Goal: Task Accomplishment & Management: Use online tool/utility

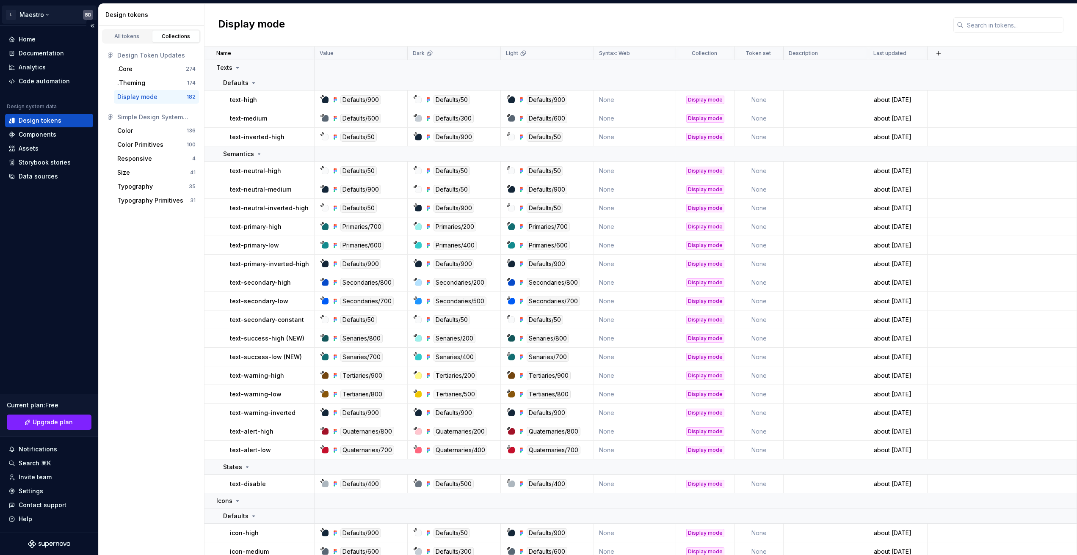
click at [26, 14] on html "L Maestro BD Home Documentation Analytics Code automation Design system data De…" at bounding box center [538, 277] width 1077 height 555
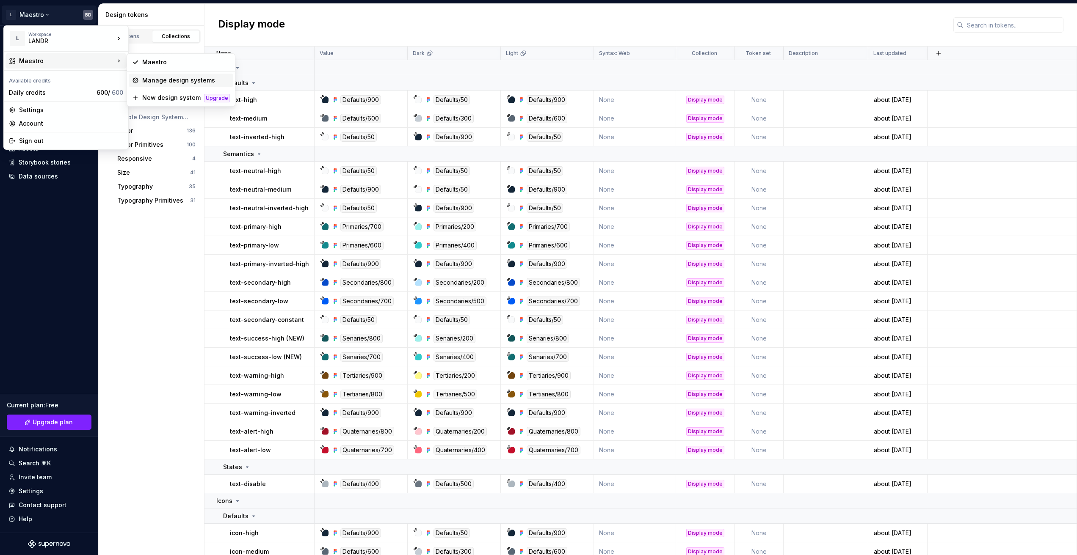
click at [167, 76] on div "Manage design systems" at bounding box center [186, 80] width 88 height 8
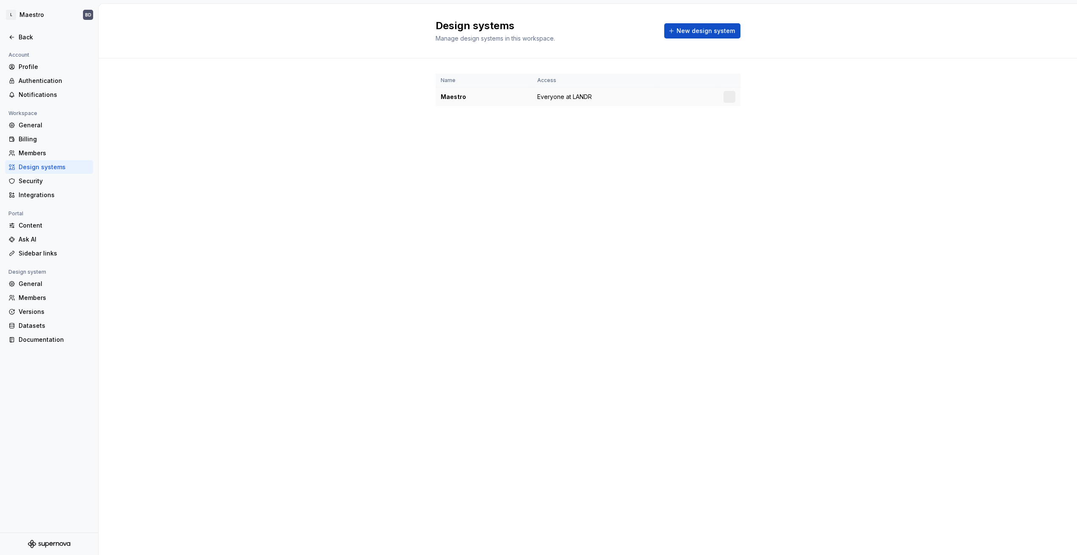
click at [731, 97] on div at bounding box center [729, 97] width 12 height 12
click at [729, 99] on html "L Maestro BD Back Account Profile Authentication Notifications Workspace Genera…" at bounding box center [538, 277] width 1077 height 555
click at [745, 125] on div "Design system settings" at bounding box center [779, 127] width 80 height 8
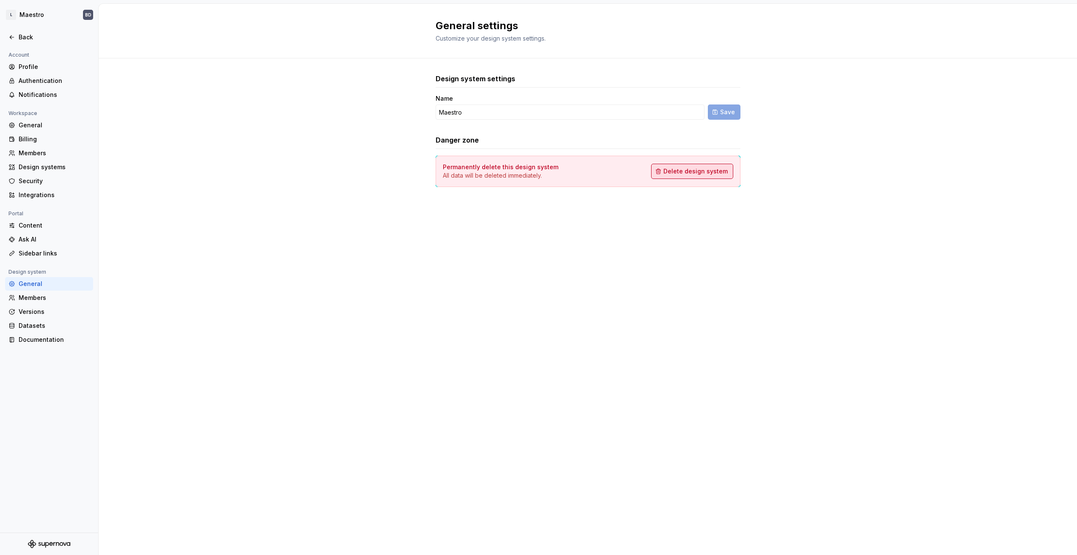
click at [690, 170] on span "Delete design system" at bounding box center [695, 171] width 64 height 8
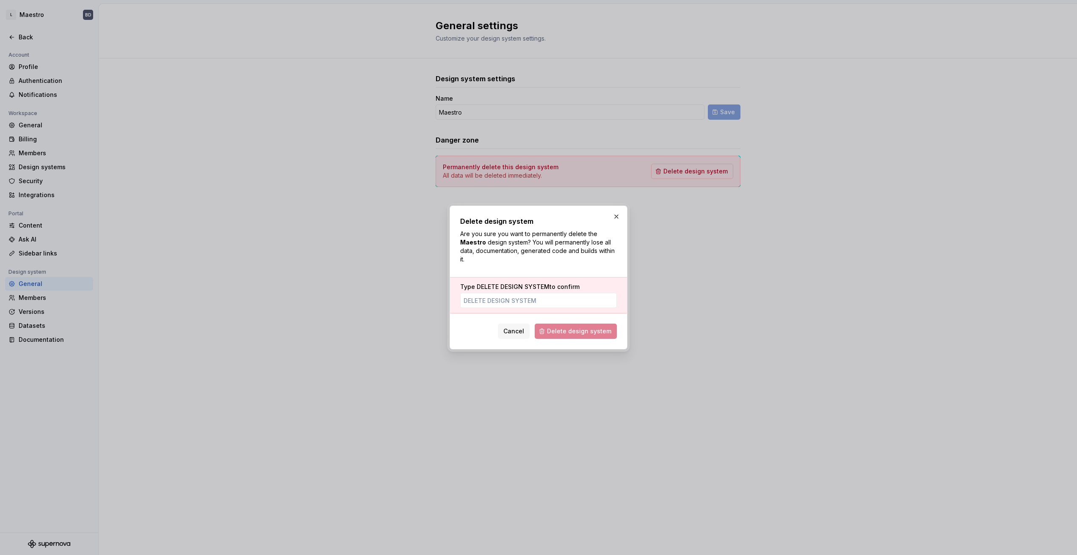
click at [544, 287] on span "DELETE DESIGN SYSTEM" at bounding box center [513, 286] width 73 height 7
click at [544, 293] on input "Type DELETE DESIGN SYSTEM to confirm" at bounding box center [538, 300] width 157 height 15
drag, startPoint x: 544, startPoint y: 287, endPoint x: 478, endPoint y: 289, distance: 66.1
click at [478, 289] on label "Type DELETE DESIGN SYSTEM to confirm" at bounding box center [519, 287] width 119 height 8
copy span "DELETE DESIGN SYSTEM"
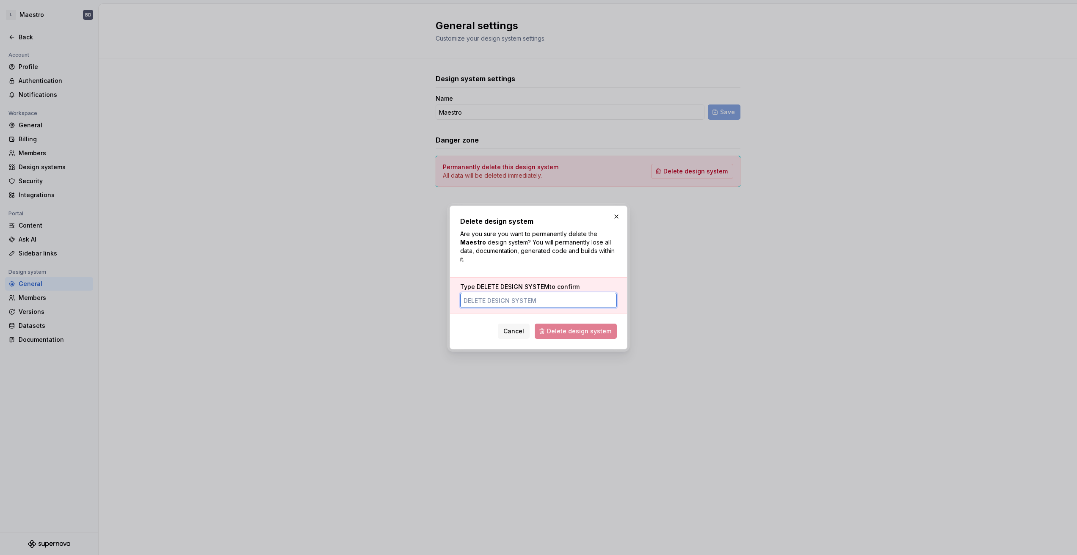
click at [497, 302] on input "Type DELETE DESIGN SYSTEM to confirm" at bounding box center [538, 300] width 157 height 15
paste input "DELETE DESIGN SYSTEM"
type input "DELETE DESIGN SYSTEM"
click at [569, 331] on span "Delete design system" at bounding box center [579, 331] width 64 height 8
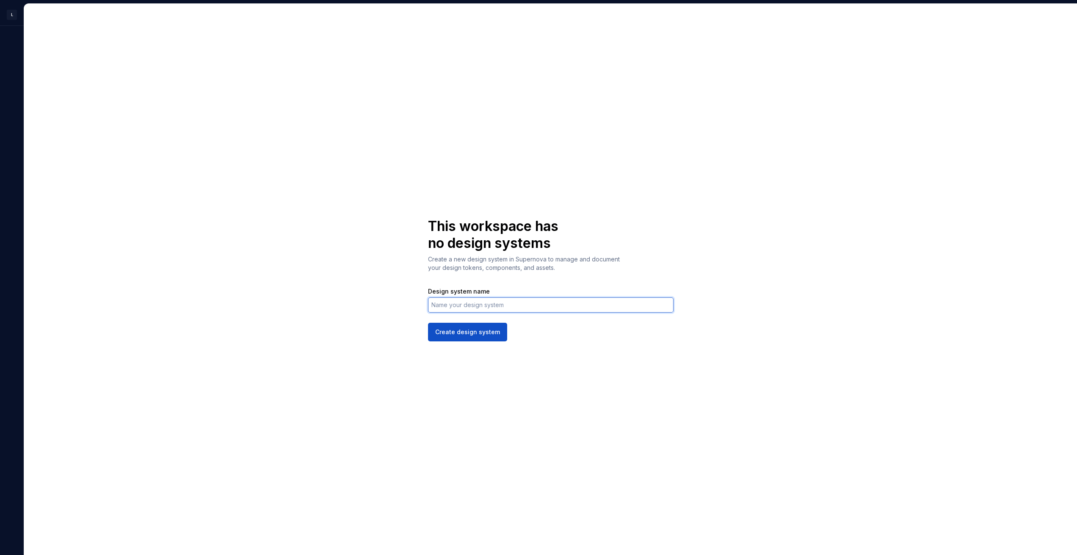
click at [514, 304] on input "Design system name" at bounding box center [551, 305] width 246 height 15
type input "Maestro"
click at [428, 323] on button "Create design system" at bounding box center [467, 332] width 79 height 19
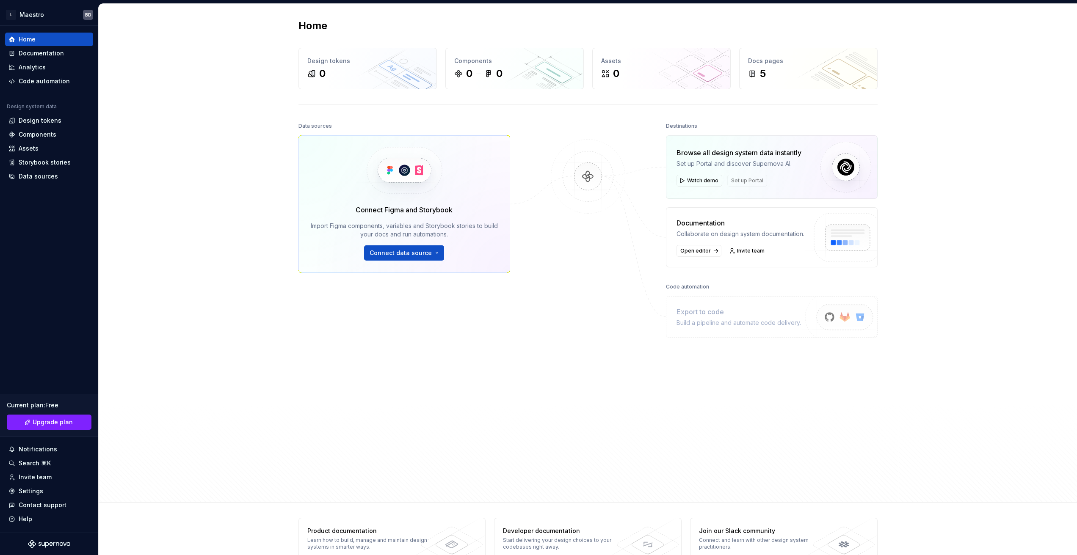
click at [580, 262] on div at bounding box center [588, 286] width 85 height 333
click at [402, 252] on span "Connect data source" at bounding box center [401, 253] width 62 height 8
click at [416, 273] on div "Figma library" at bounding box center [428, 272] width 94 height 8
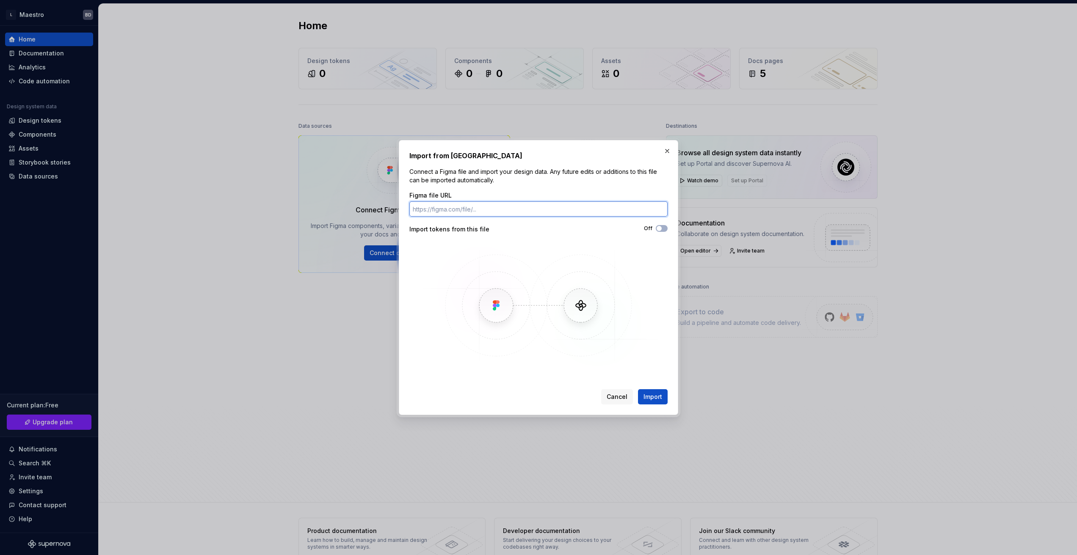
paste input "https://www.figma.com/design/cGSMmO1DMHm5hEatyou8DK/%F0%9F%8C%80--MAESTRO-5.0--…"
type input "https://www.figma.com/design/cGSMmO1DMHm5hEatyou8DK/%F0%9F%8C%80--MAESTRO-5.0--…"
click at [663, 229] on button "Off" at bounding box center [662, 228] width 12 height 7
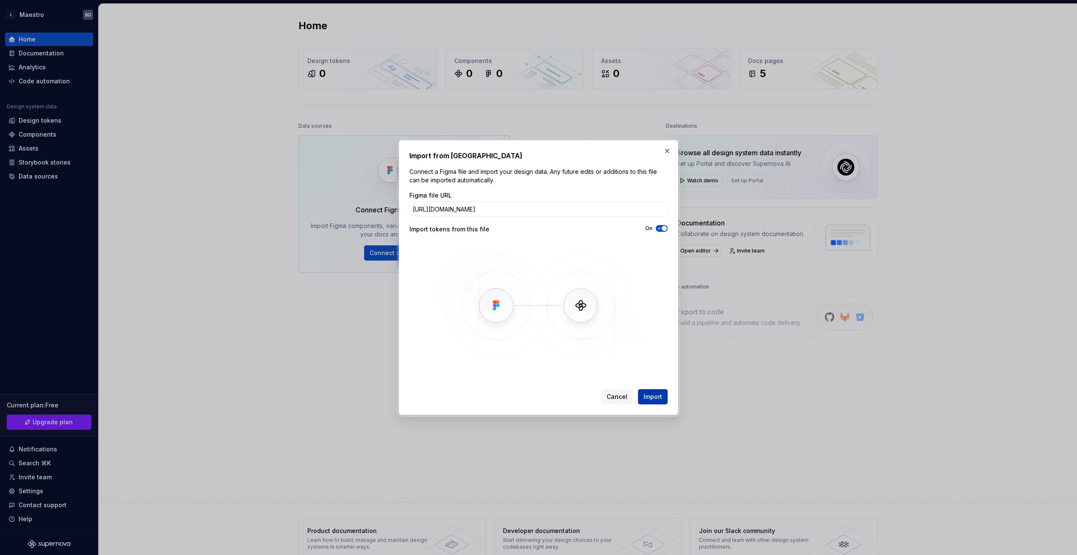
click at [654, 400] on span "Import" at bounding box center [652, 397] width 19 height 8
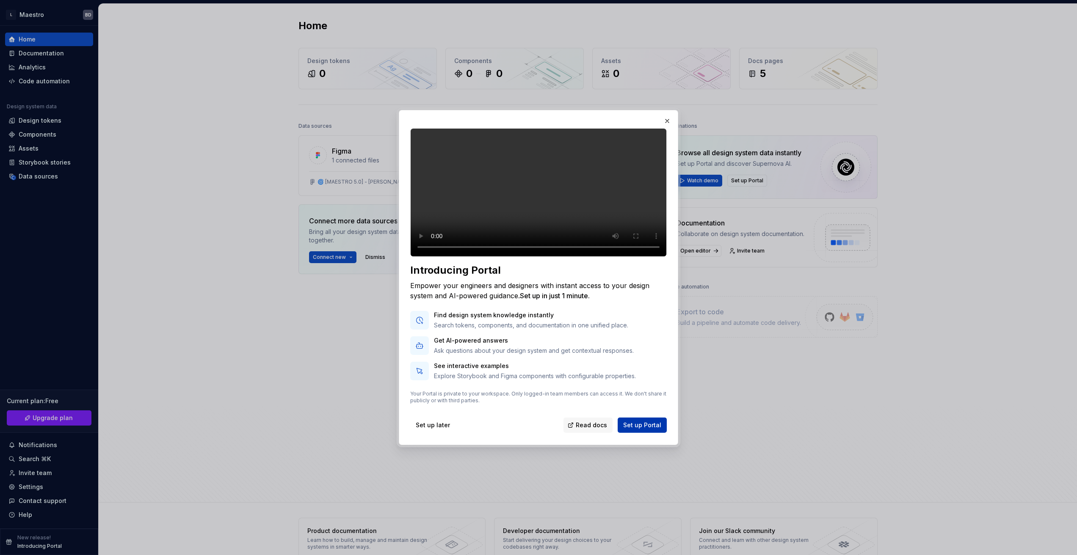
click at [640, 430] on span "Set up Portal" at bounding box center [642, 425] width 38 height 8
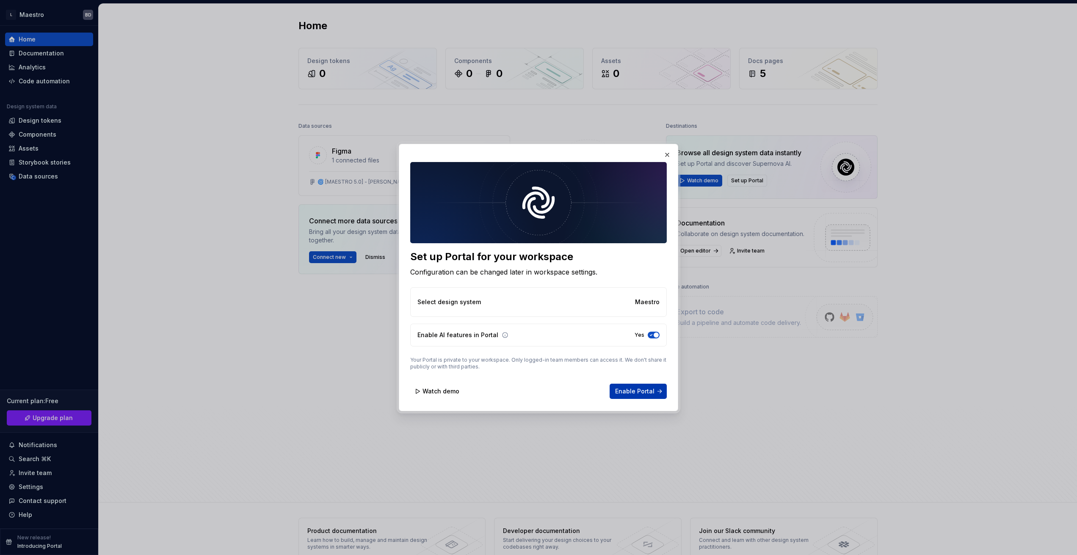
click at [627, 391] on span "Enable Portal" at bounding box center [634, 391] width 39 height 8
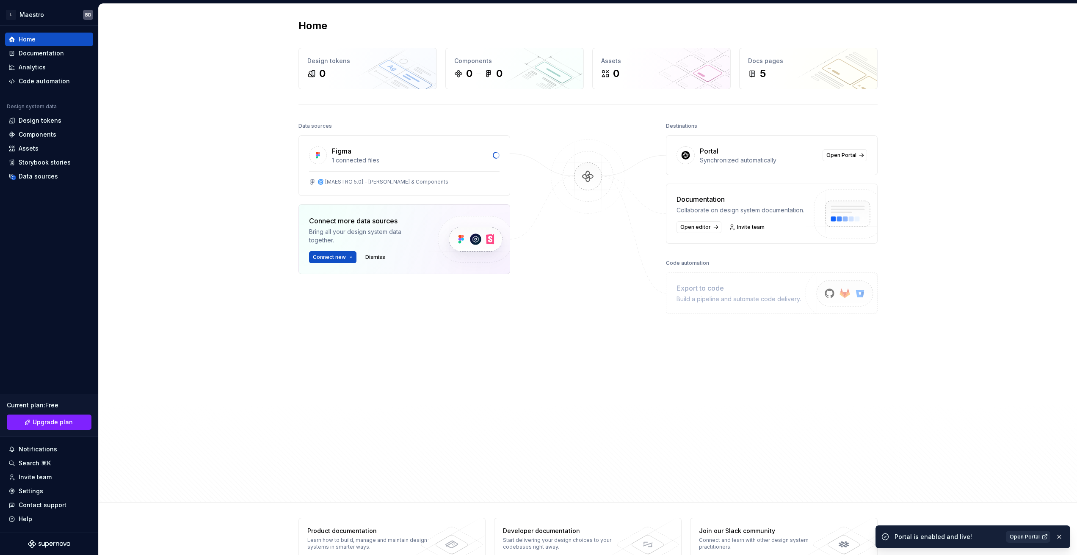
click at [1030, 537] on span "Open Portal" at bounding box center [1025, 537] width 30 height 7
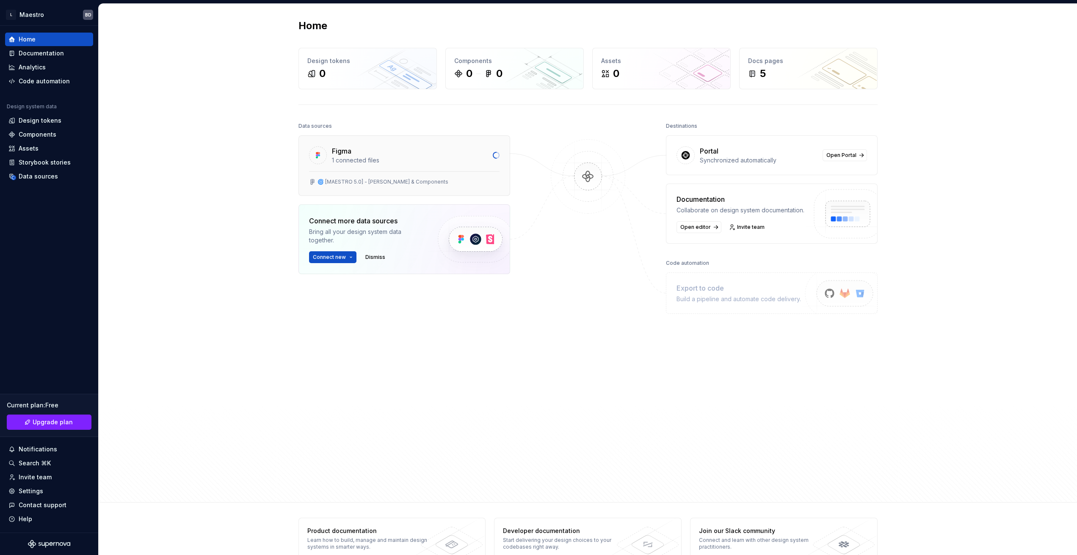
click at [423, 158] on div "1 connected files" at bounding box center [410, 160] width 156 height 8
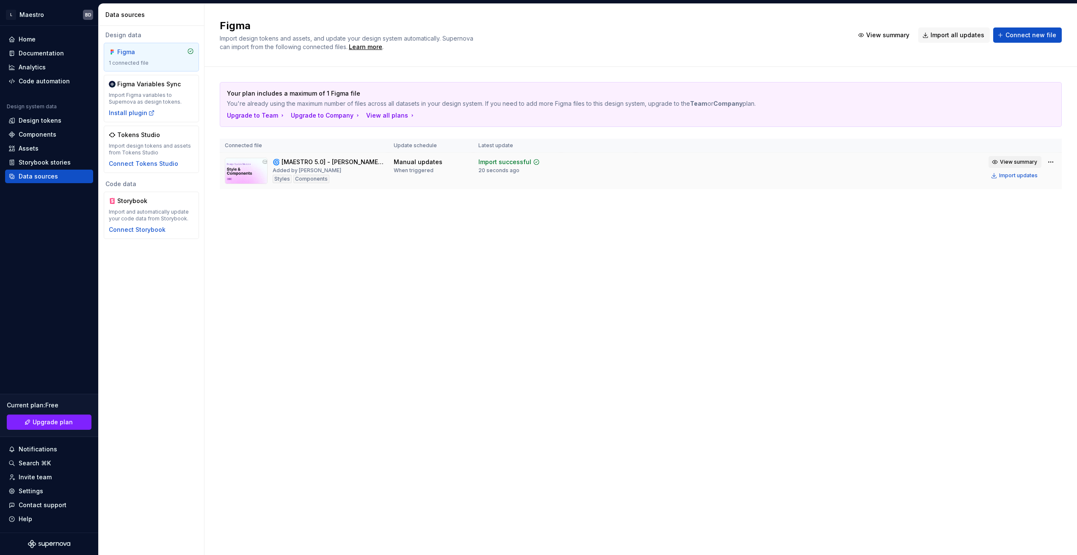
click at [1004, 163] on span "View summary" at bounding box center [1018, 162] width 37 height 7
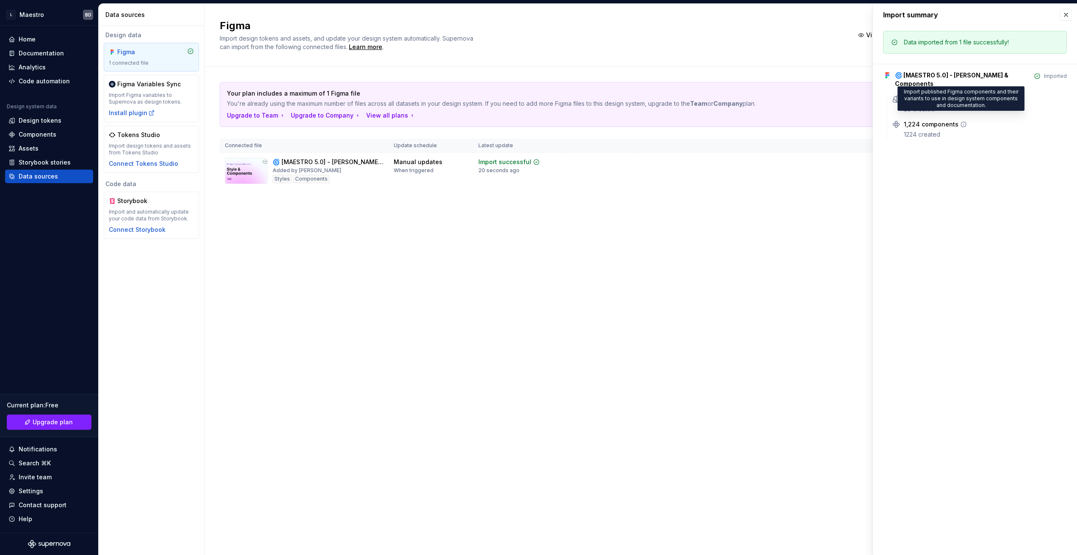
click at [961, 121] on icon at bounding box center [963, 124] width 7 height 7
click at [603, 258] on div "Figma Import design tokens and assets, and update your design system automatica…" at bounding box center [640, 280] width 873 height 552
click at [38, 53] on div "Documentation" at bounding box center [41, 53] width 45 height 8
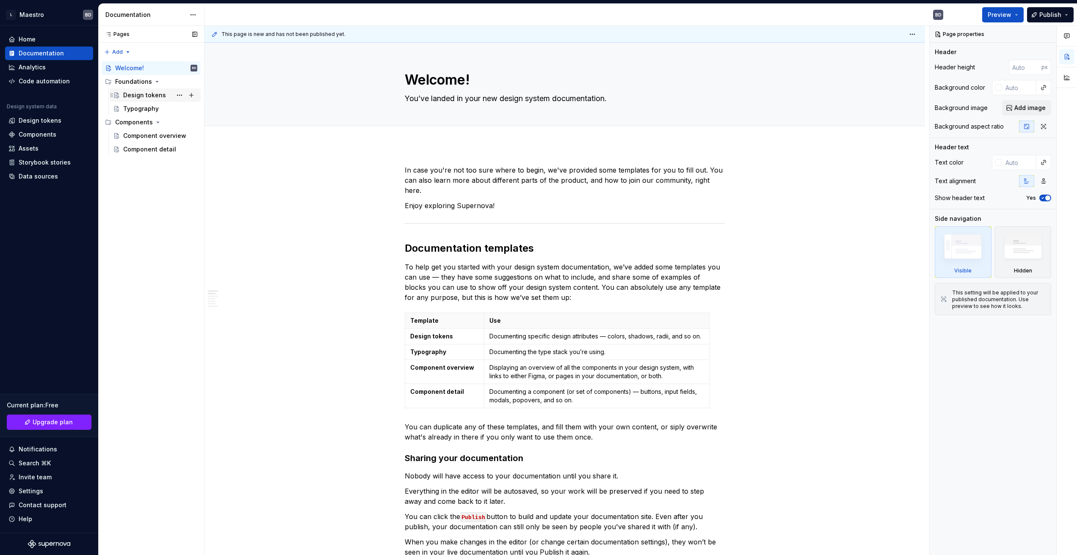
click at [146, 94] on div "Design tokens" at bounding box center [144, 95] width 43 height 8
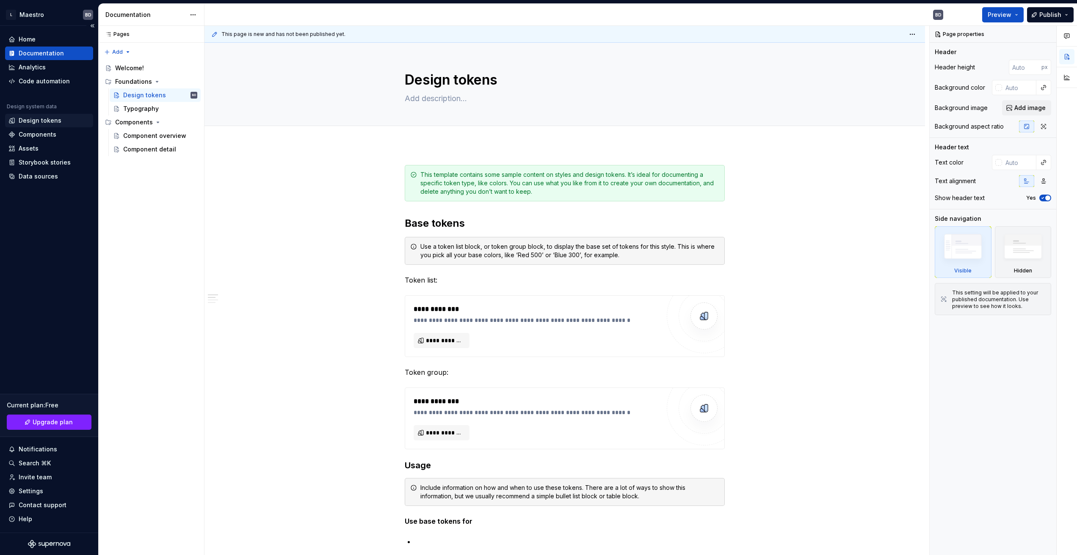
type textarea "*"
click at [41, 116] on div "Design tokens" at bounding box center [40, 120] width 43 height 8
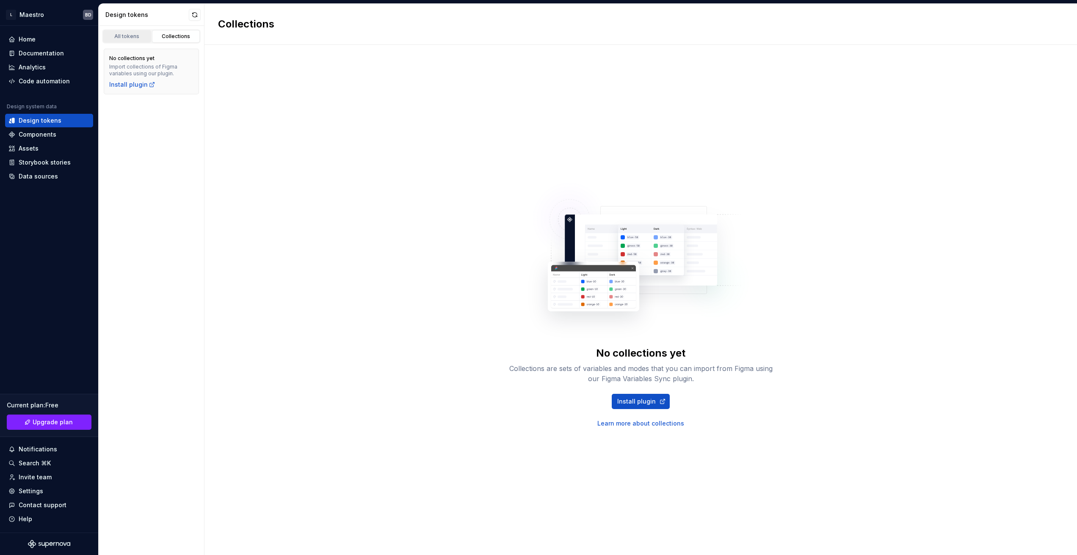
click at [121, 35] on div "All tokens" at bounding box center [127, 36] width 42 height 7
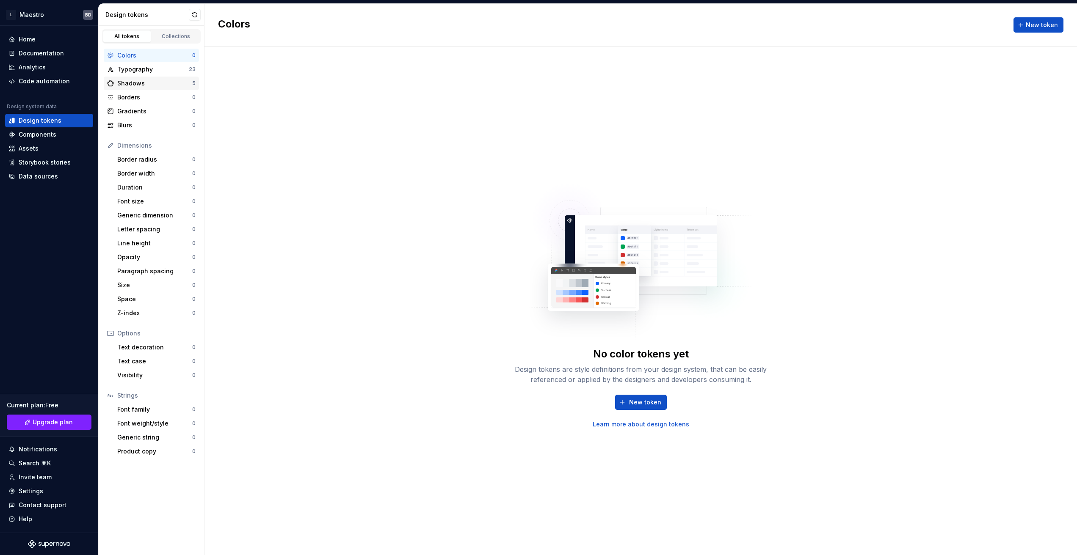
click at [147, 84] on div "Shadows" at bounding box center [154, 83] width 75 height 8
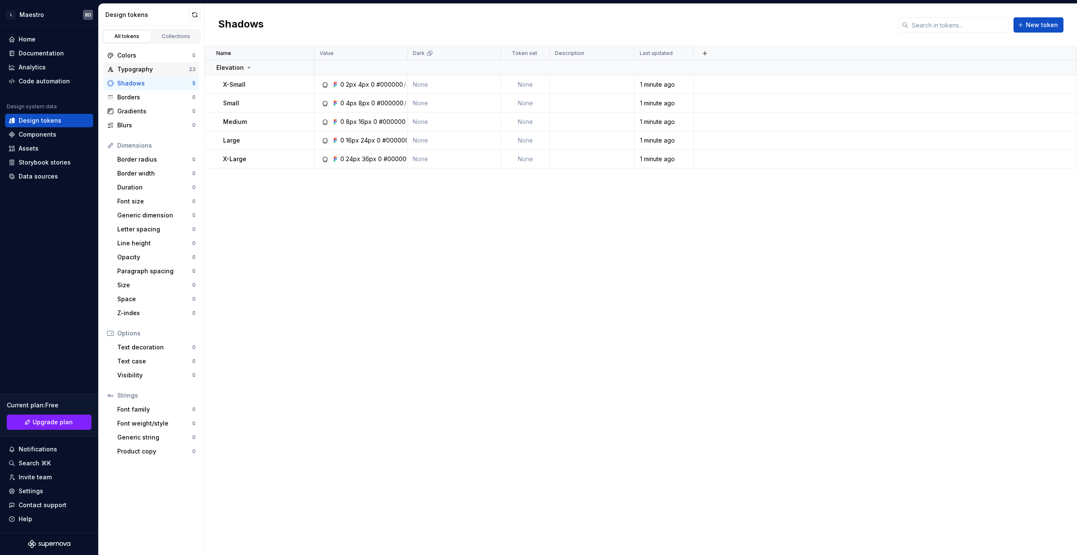
click at [153, 68] on div "Typography" at bounding box center [153, 69] width 72 height 8
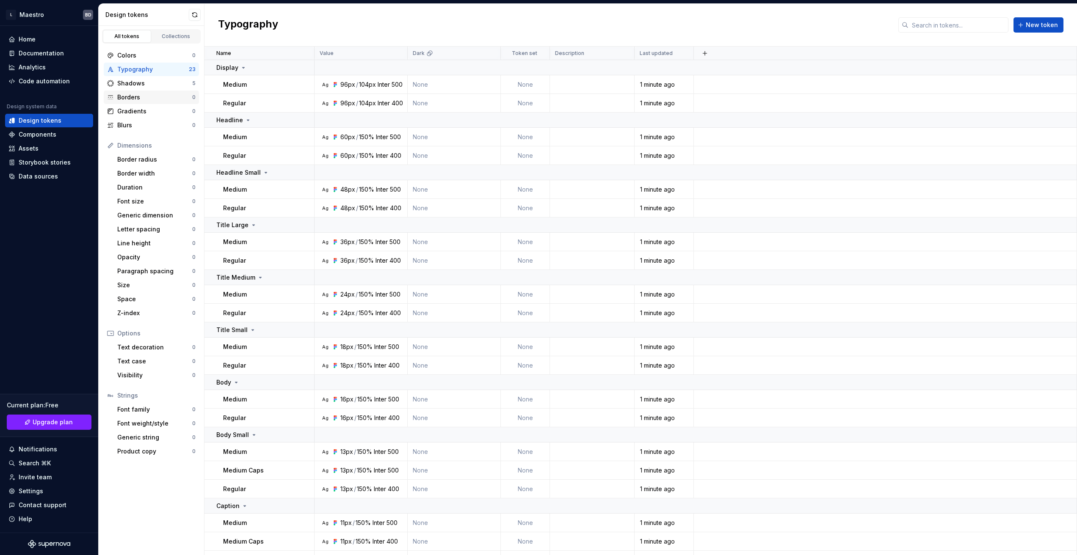
click at [150, 98] on div "Borders" at bounding box center [154, 97] width 75 height 8
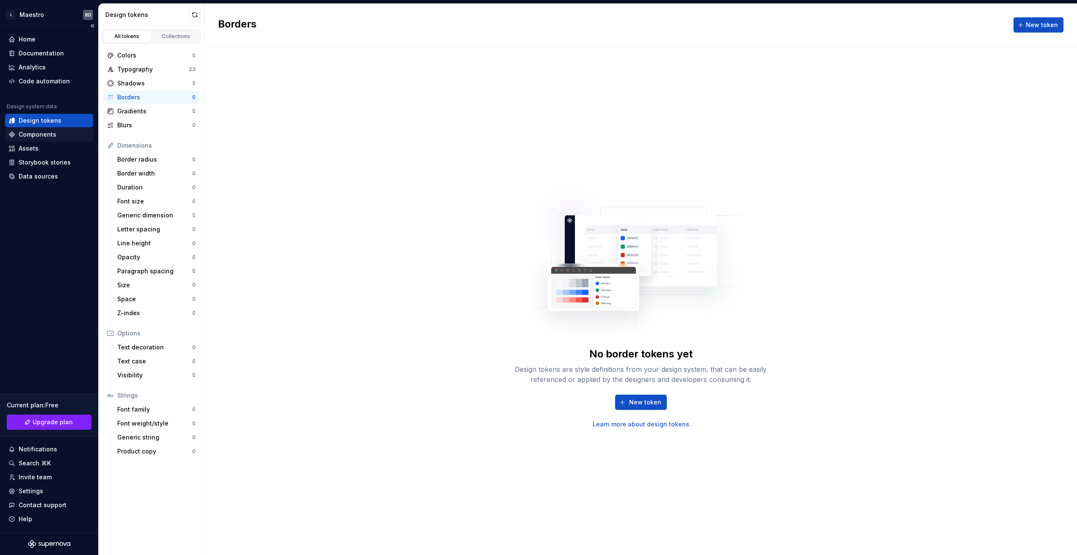
click at [36, 135] on div "Components" at bounding box center [38, 134] width 38 height 8
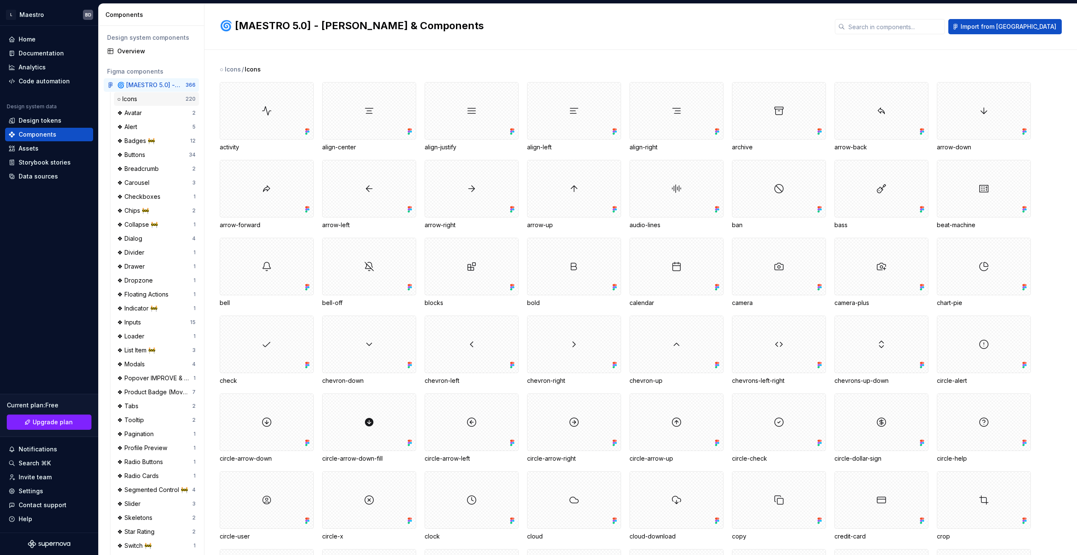
click at [142, 99] on div "○ Icons" at bounding box center [151, 99] width 68 height 8
click at [43, 117] on div "Design tokens" at bounding box center [40, 120] width 43 height 8
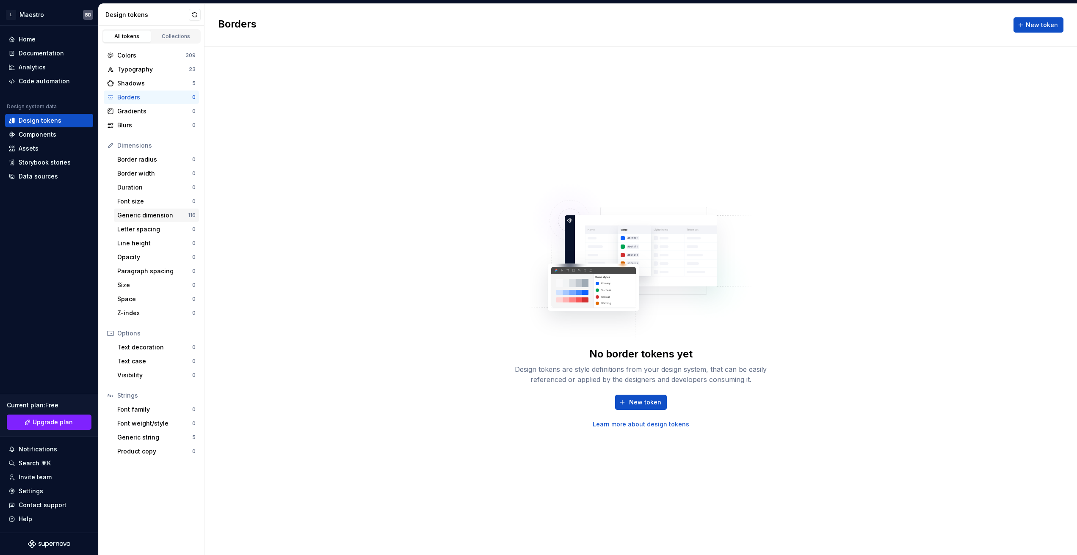
click at [148, 213] on div "Generic dimension" at bounding box center [152, 215] width 71 height 8
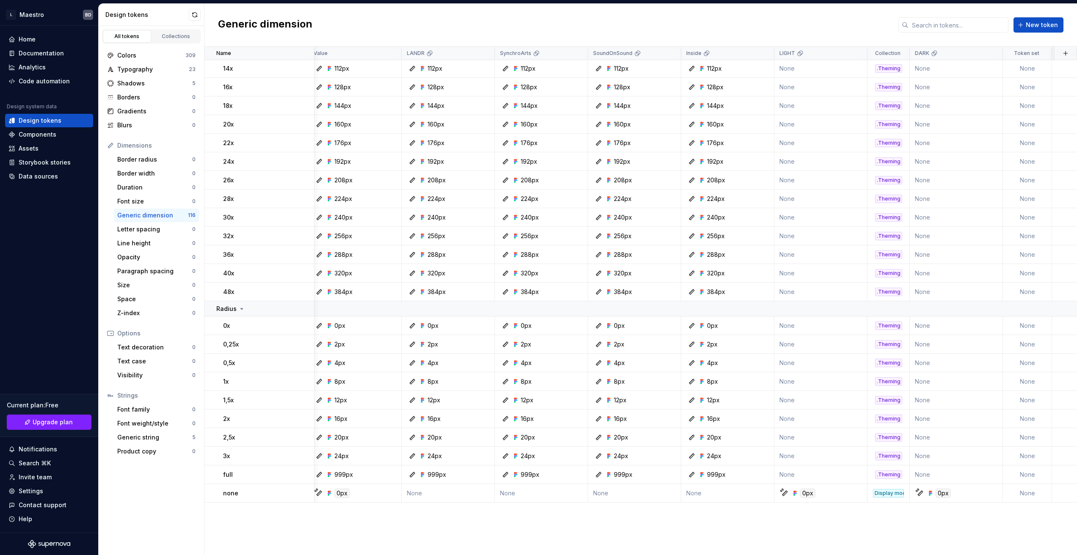
scroll to position [0, 6]
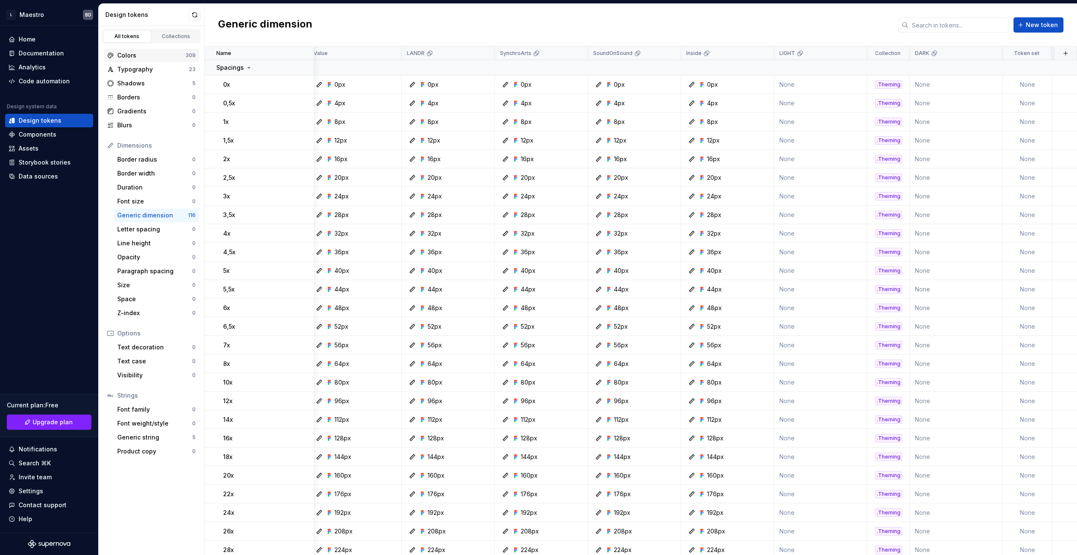
click at [122, 51] on div "Colors" at bounding box center [151, 55] width 68 height 8
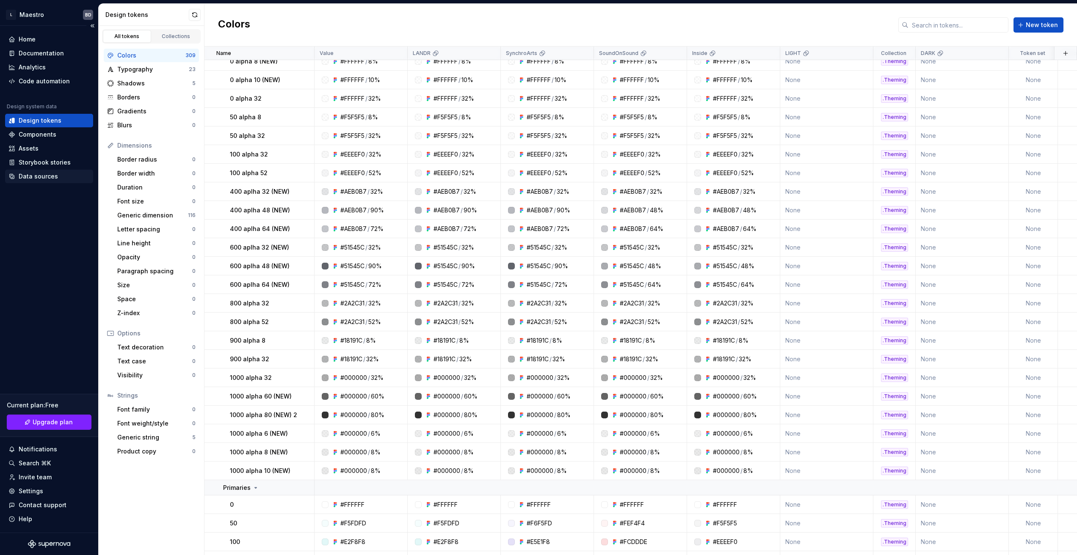
scroll to position [595, 0]
click at [44, 179] on div "Data sources" at bounding box center [38, 176] width 39 height 8
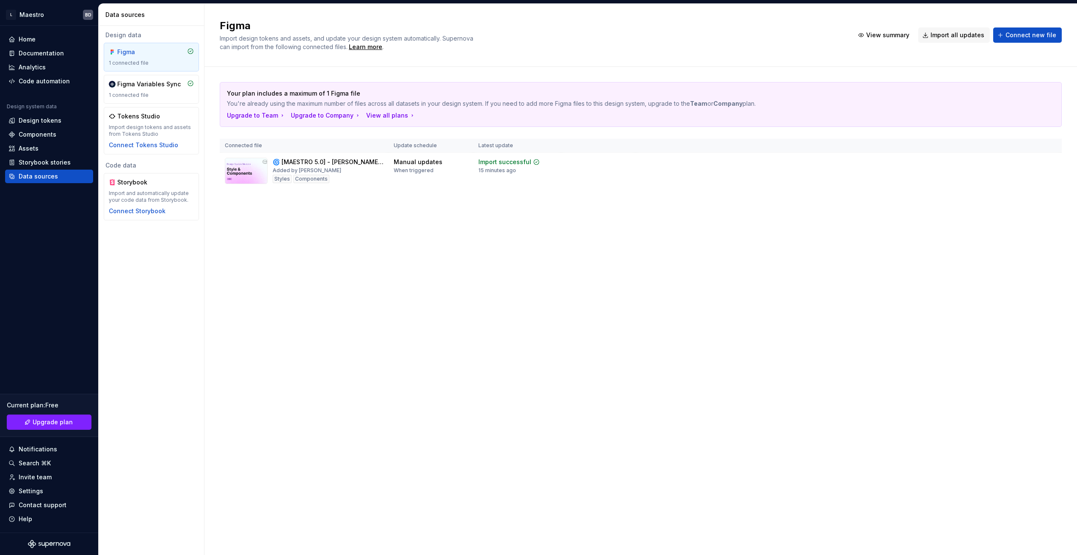
click at [418, 245] on div "Figma Import design tokens and assets, and update your design system automatica…" at bounding box center [640, 280] width 873 height 552
click at [53, 83] on div "Code automation" at bounding box center [44, 81] width 51 height 8
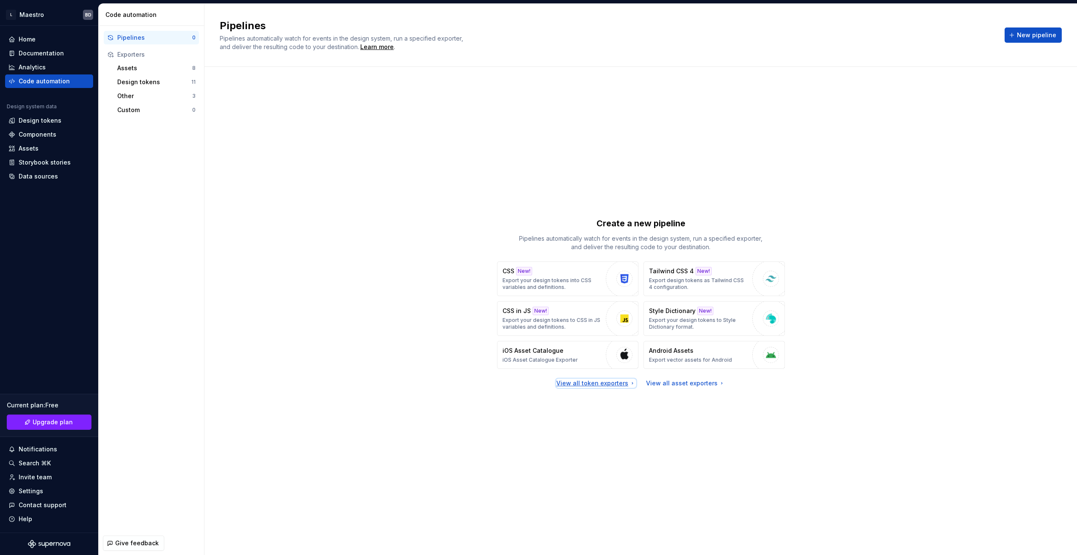
click at [614, 384] on div "View all token exporters" at bounding box center [596, 383] width 80 height 8
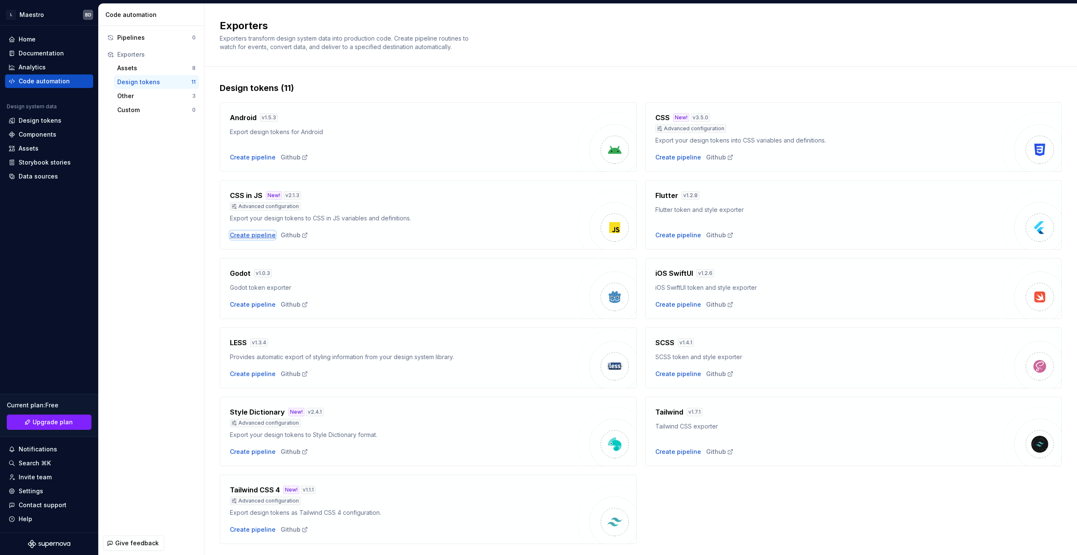
click at [257, 237] on div "Create pipeline" at bounding box center [253, 235] width 46 height 8
click at [453, 243] on div "CSS in JS New! v 2.1.3 Advanced configuration Export your design tokens to CSS …" at bounding box center [428, 214] width 417 height 69
click at [249, 234] on div "Create pipeline" at bounding box center [253, 235] width 46 height 8
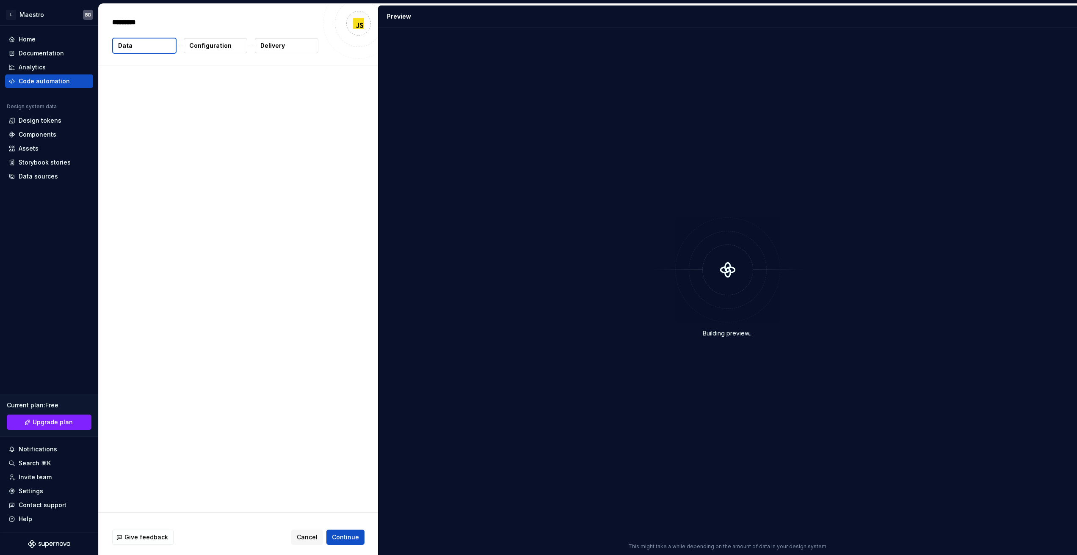
type textarea "*"
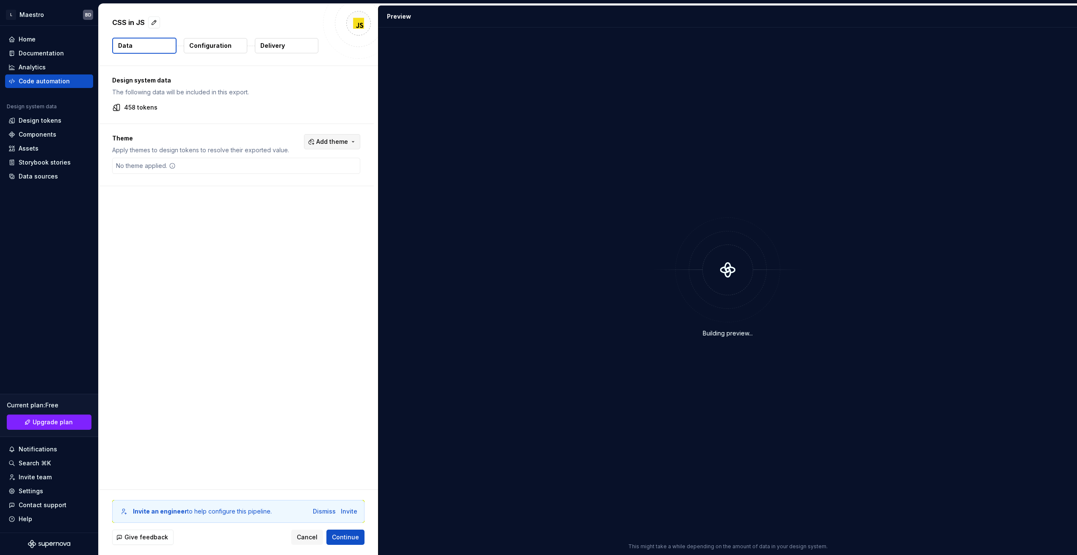
click at [357, 141] on button "Add theme" at bounding box center [332, 141] width 56 height 15
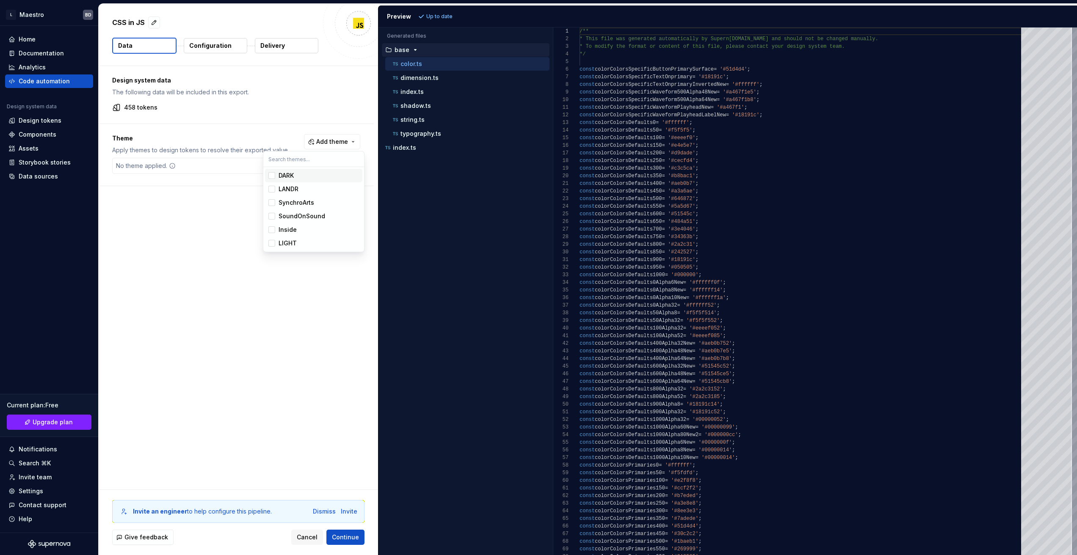
click at [285, 176] on div "DARK" at bounding box center [286, 175] width 15 height 8
click at [284, 190] on div "LANDR" at bounding box center [289, 189] width 20 height 8
click at [286, 242] on div "LIGHT" at bounding box center [288, 243] width 18 height 8
click at [314, 297] on html "L Maestro BD Home Documentation Analytics Code automation Design system data De…" at bounding box center [538, 277] width 1077 height 555
click at [441, 18] on span "Refresh preview" at bounding box center [448, 16] width 42 height 7
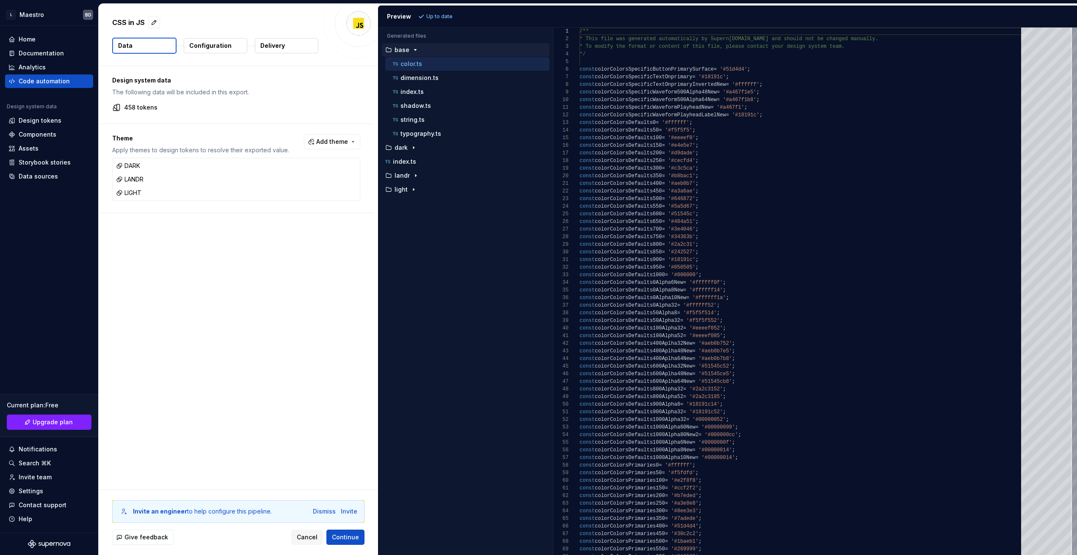
click at [287, 244] on div "Design system data The following data will be included in this export. 458 toke…" at bounding box center [238, 278] width 279 height 424
click at [205, 45] on p "Configuration" at bounding box center [210, 45] width 42 height 8
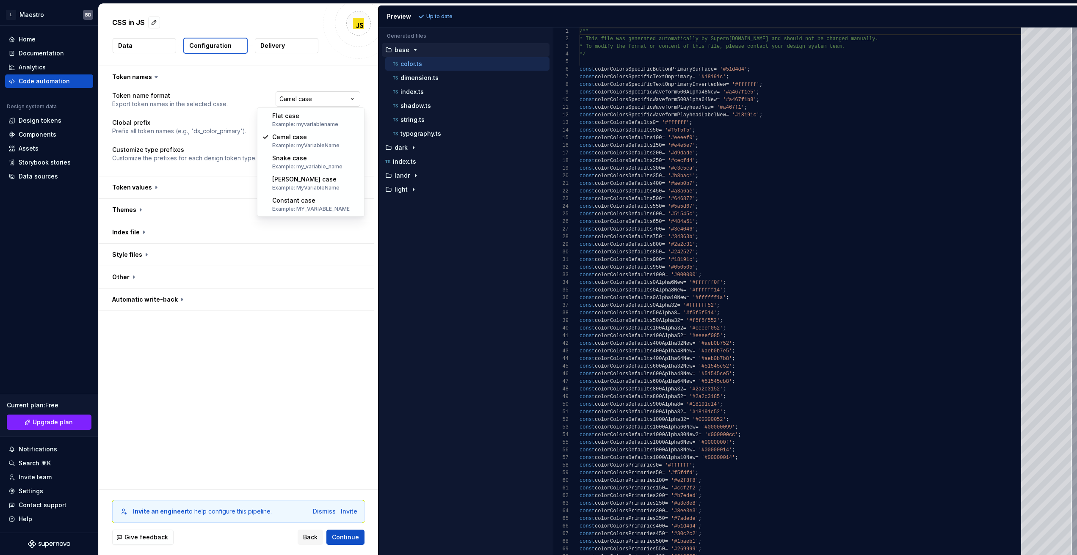
click at [316, 95] on html "**********" at bounding box center [538, 277] width 1077 height 555
select select "*********"
click at [444, 14] on span "Refresh preview" at bounding box center [448, 16] width 42 height 7
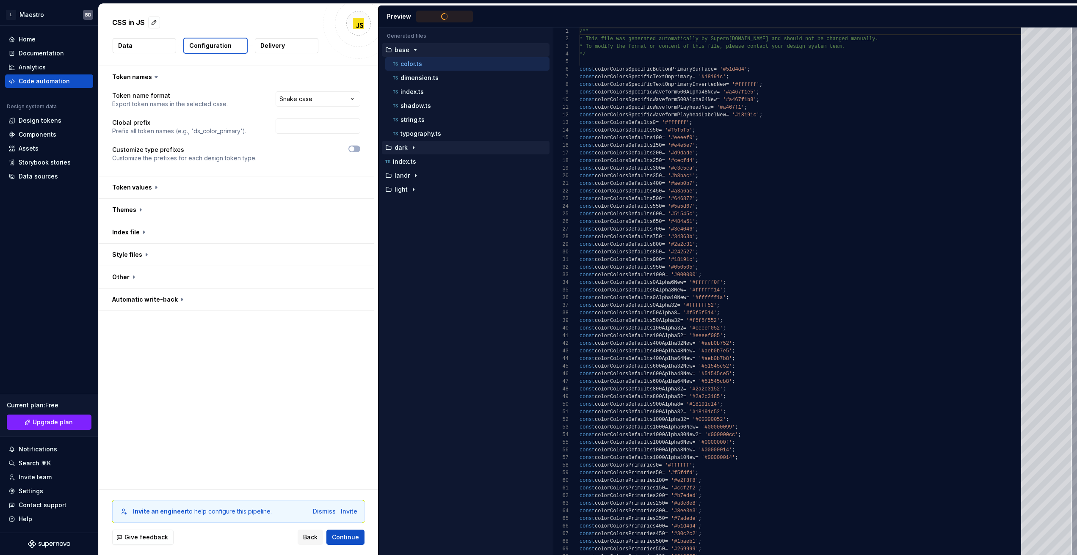
type textarea "**********"
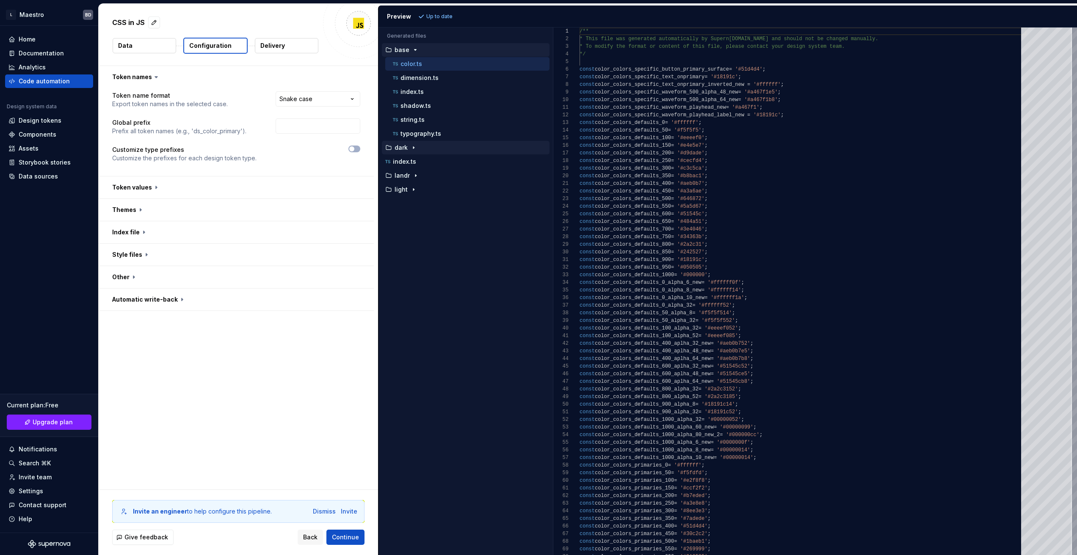
scroll to position [69, 0]
click at [354, 149] on span "button" at bounding box center [351, 148] width 5 height 5
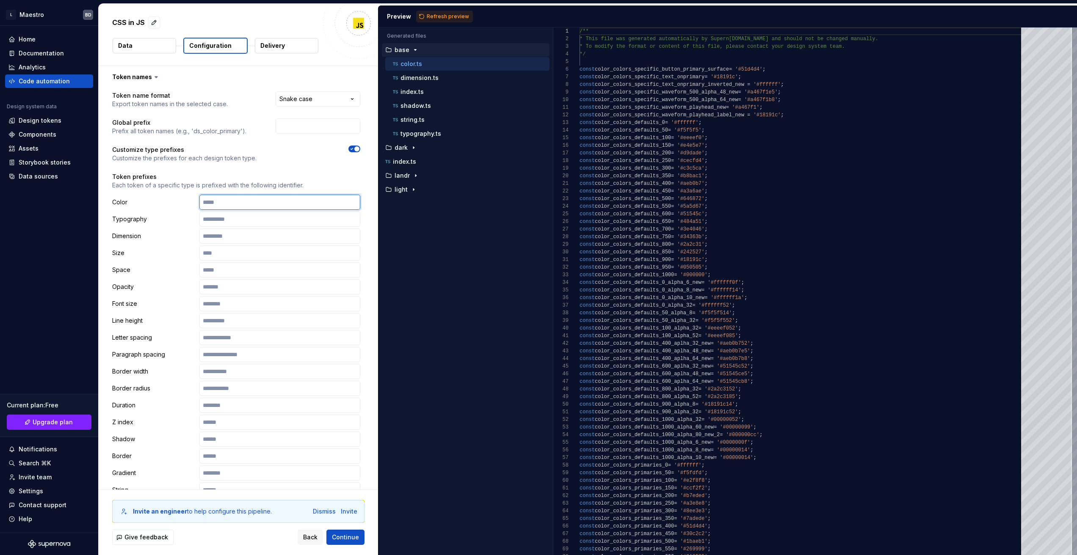
click at [243, 204] on input "text" at bounding box center [279, 202] width 161 height 15
click at [448, 15] on span "Refresh preview" at bounding box center [448, 16] width 42 height 7
click at [237, 206] on input "text" at bounding box center [279, 202] width 161 height 15
click at [445, 14] on span "Refresh preview" at bounding box center [448, 16] width 42 height 7
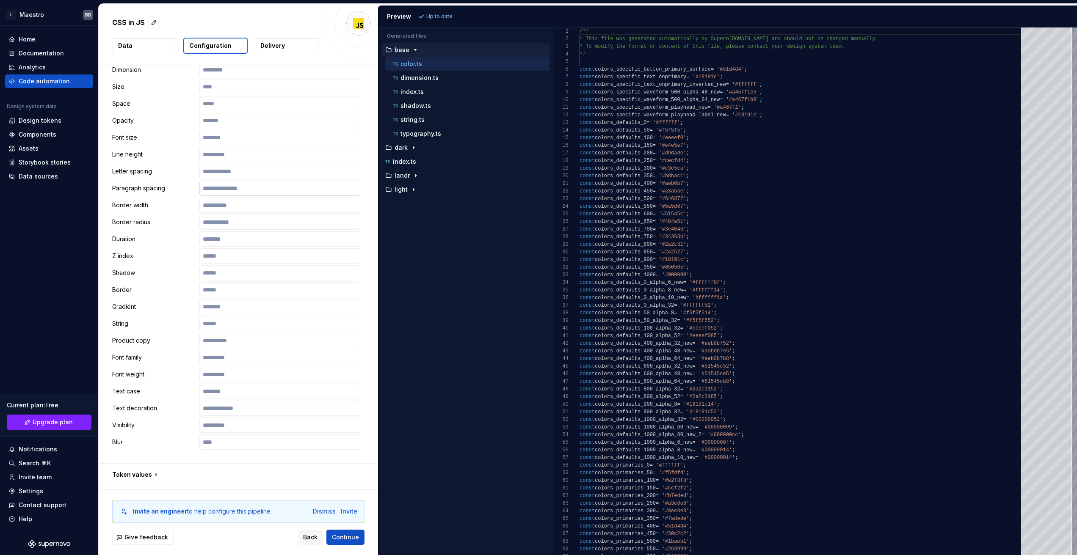
scroll to position [275, 0]
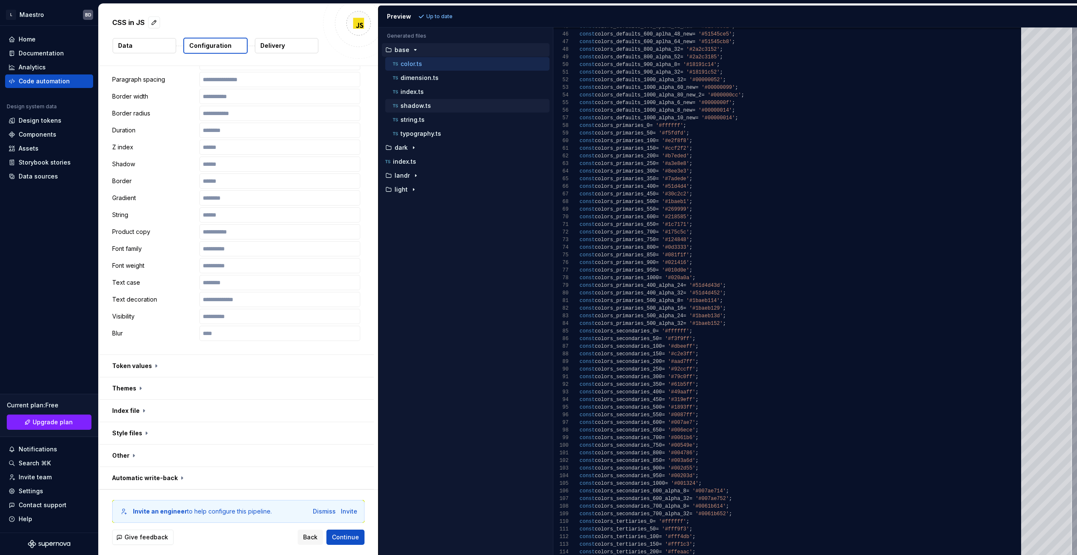
click at [418, 106] on p "shadow.ts" at bounding box center [415, 105] width 30 height 7
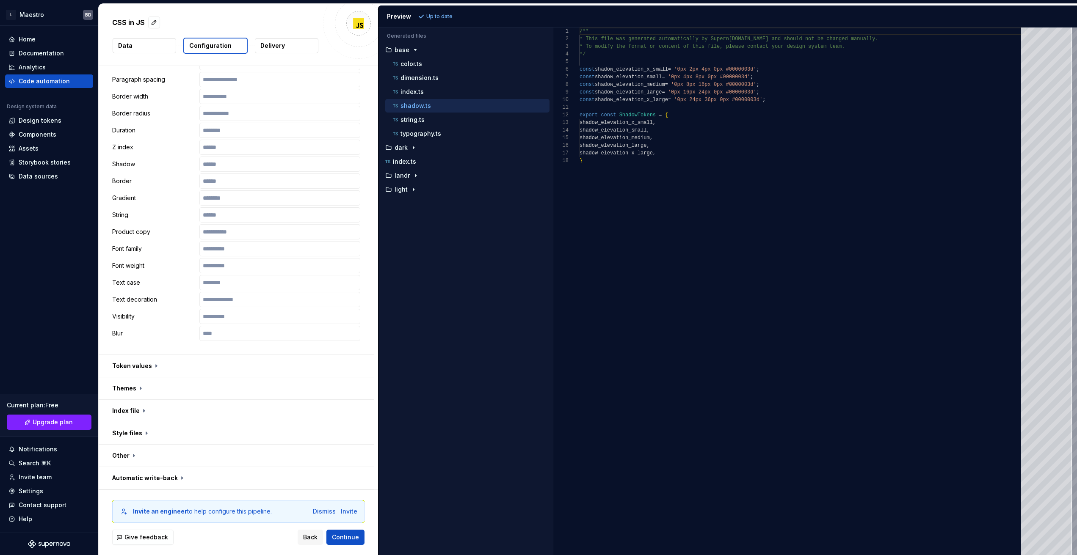
scroll to position [69, 0]
click at [426, 120] on div "string.ts" at bounding box center [470, 120] width 158 height 8
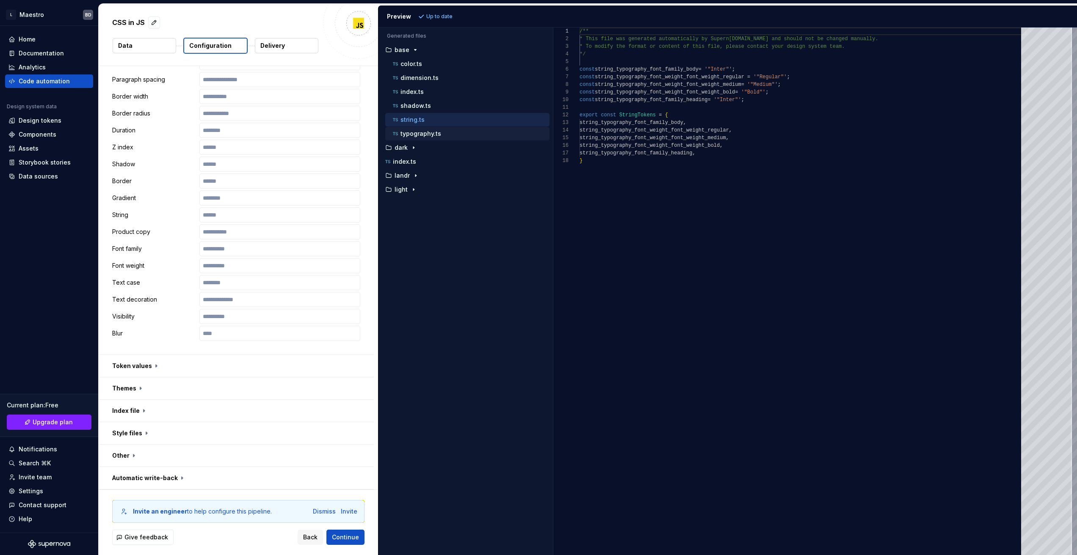
click at [434, 132] on p "typography.ts" at bounding box center [420, 133] width 41 height 7
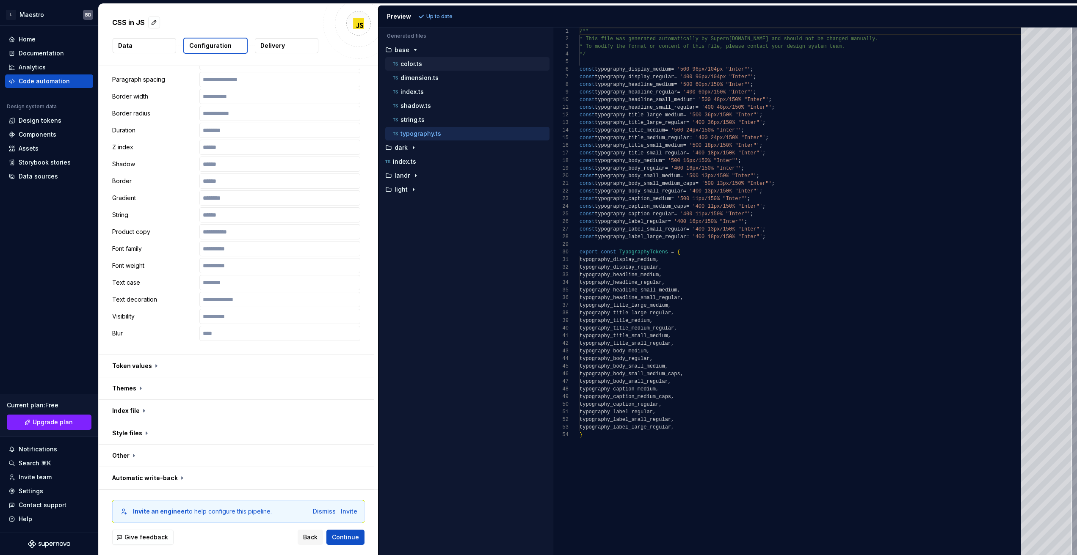
click at [421, 69] on div "color.ts" at bounding box center [467, 64] width 164 height 14
click at [426, 64] on div "color.ts" at bounding box center [470, 64] width 158 height 8
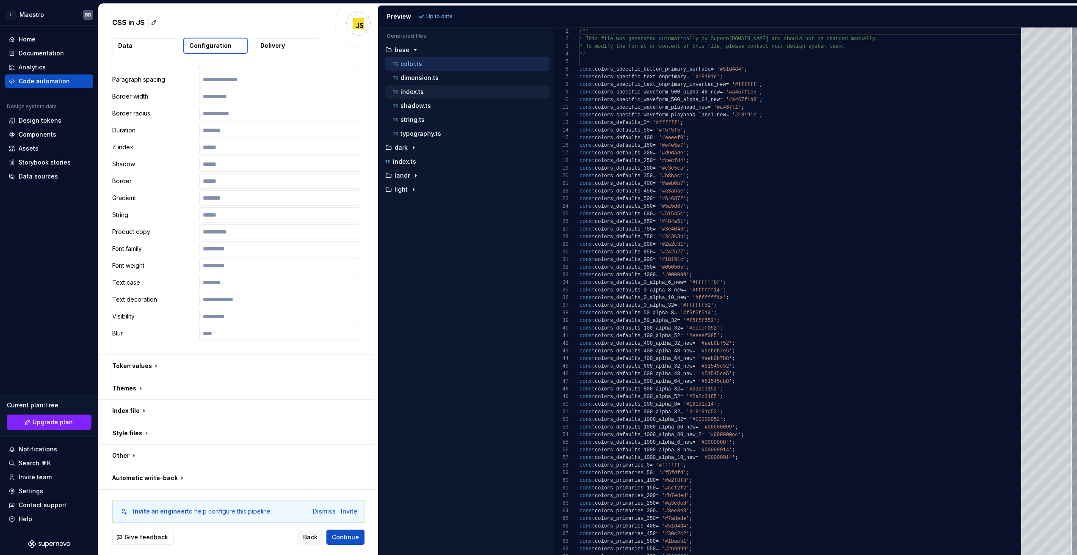
click at [435, 89] on div "index.ts" at bounding box center [470, 92] width 158 height 8
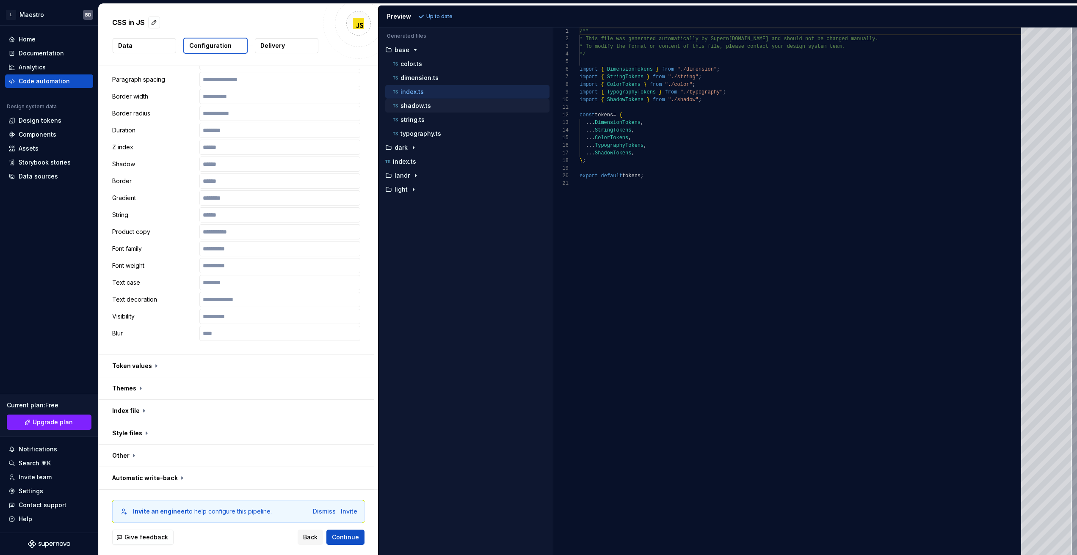
click at [431, 108] on div "shadow.ts" at bounding box center [470, 106] width 158 height 8
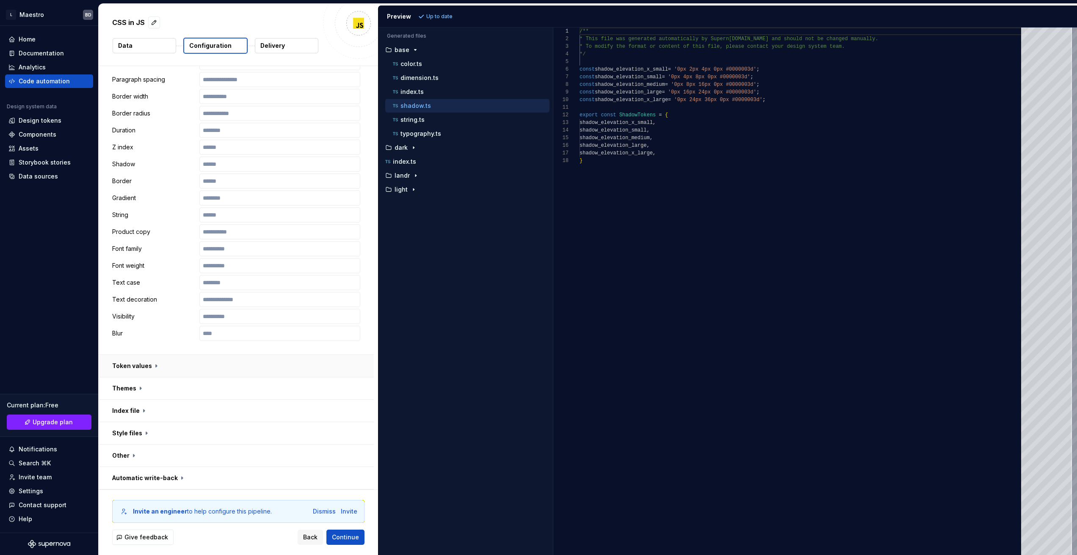
click at [146, 365] on button "button" at bounding box center [236, 366] width 275 height 22
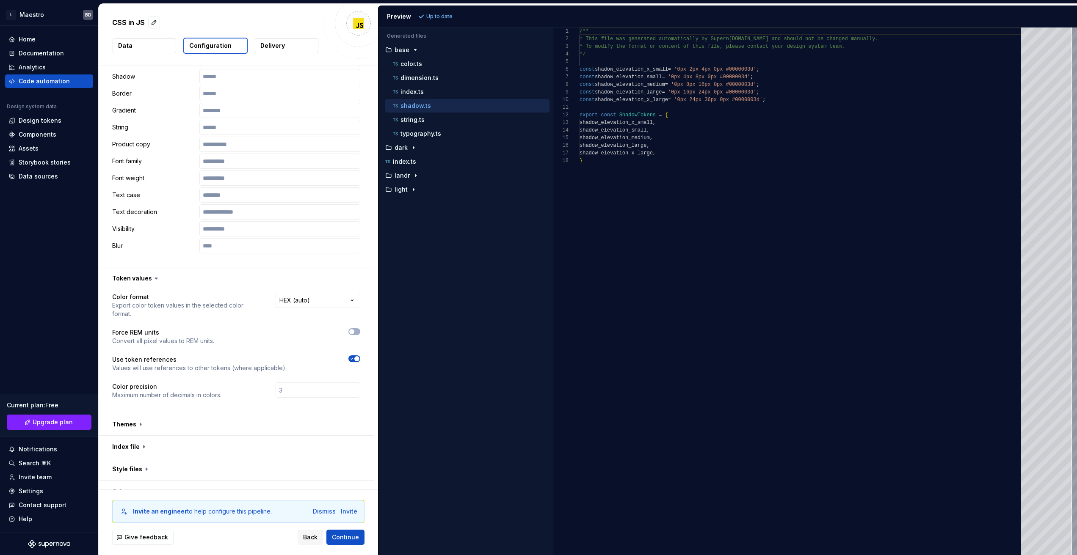
scroll to position [390, 0]
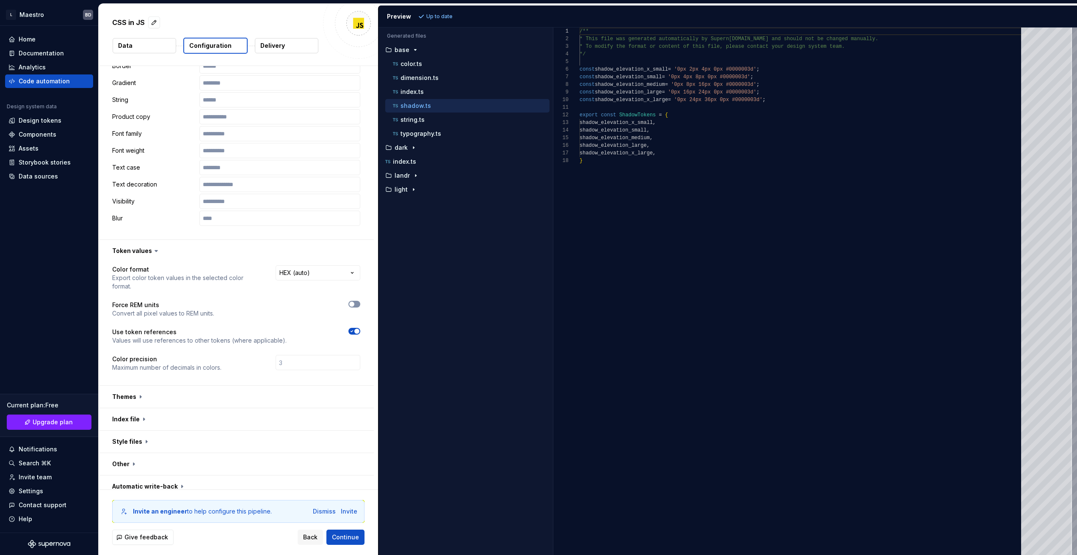
click at [354, 302] on span "button" at bounding box center [351, 304] width 5 height 5
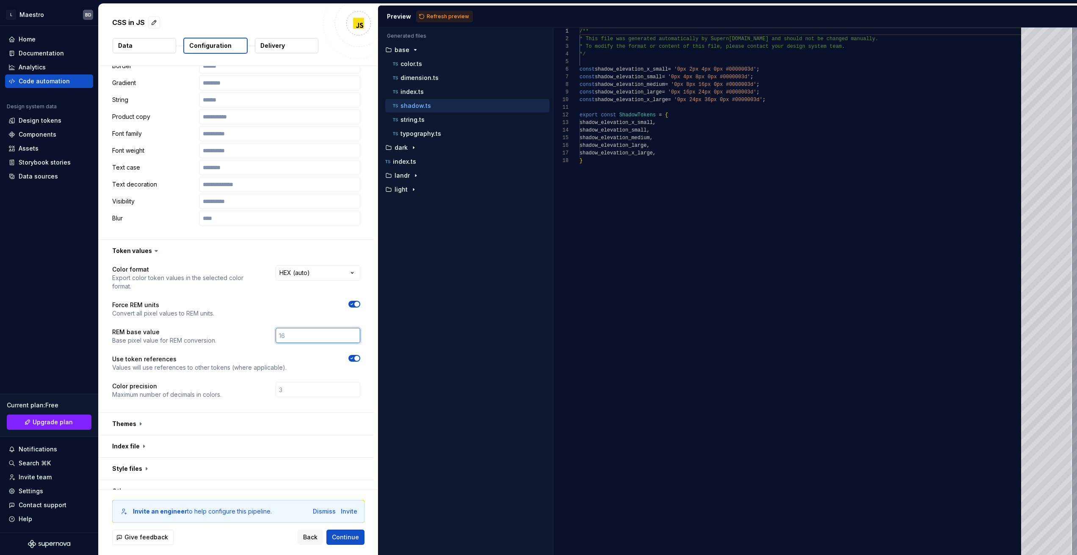
click at [310, 328] on input "number" at bounding box center [318, 335] width 85 height 15
click at [320, 301] on div at bounding box center [294, 309] width 131 height 17
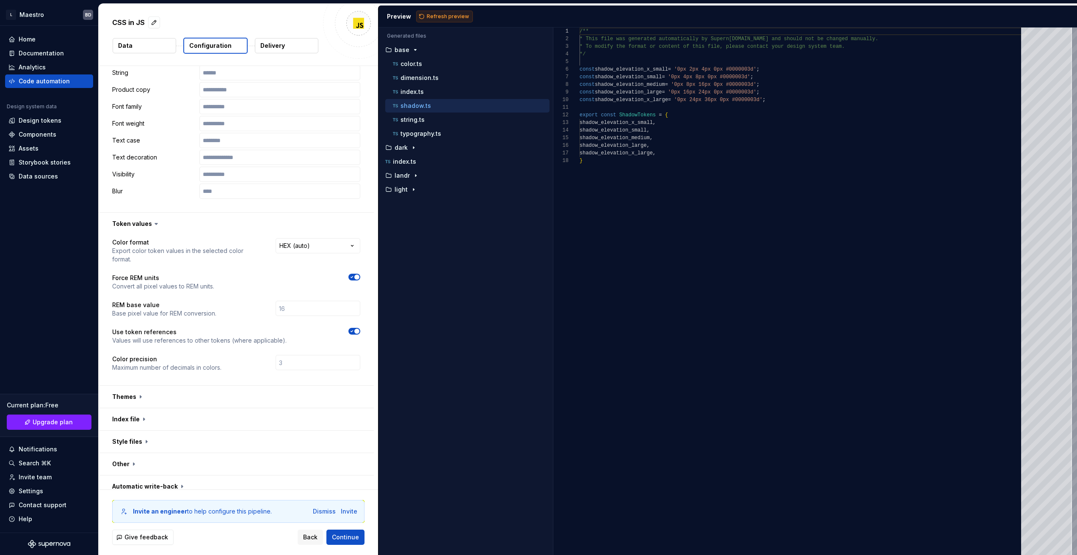
click at [437, 16] on span "Refresh preview" at bounding box center [448, 16] width 42 height 7
click at [425, 66] on div "color.ts" at bounding box center [470, 64] width 158 height 8
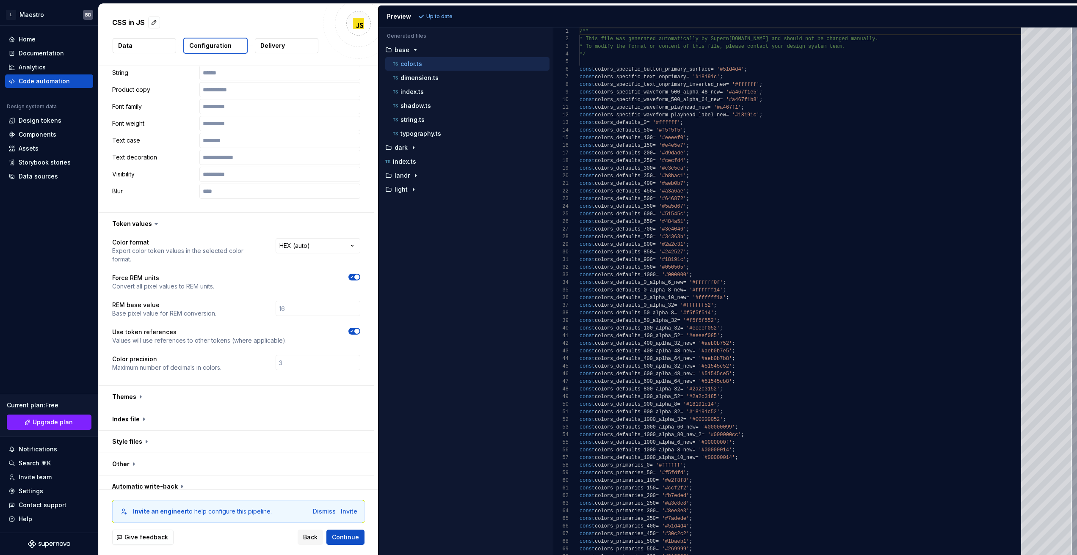
scroll to position [76, 0]
click at [424, 81] on div "dimension.ts" at bounding box center [470, 78] width 158 height 8
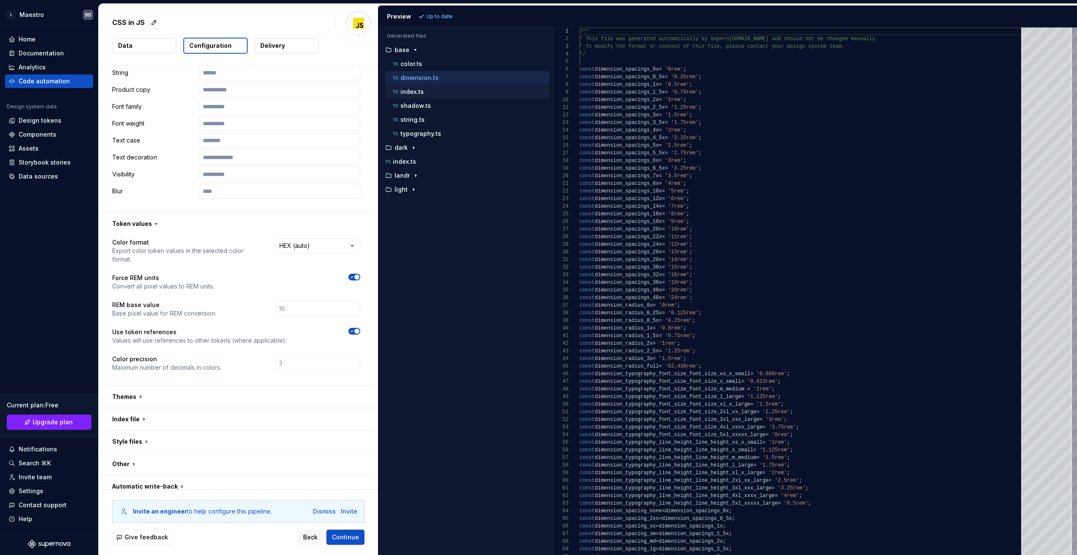
click at [423, 90] on div "index.ts" at bounding box center [470, 92] width 158 height 8
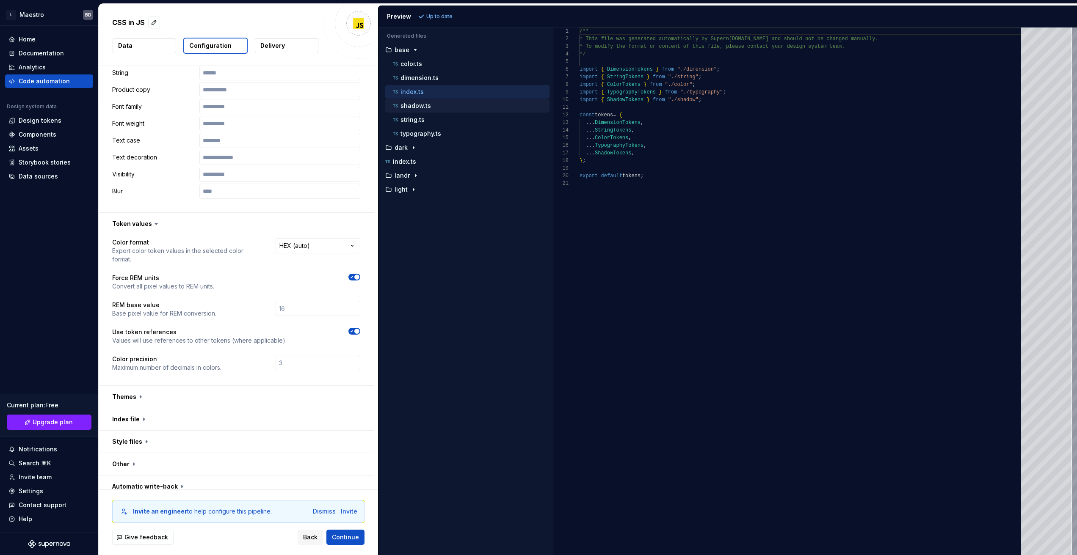
click at [426, 106] on p "shadow.ts" at bounding box center [415, 105] width 30 height 7
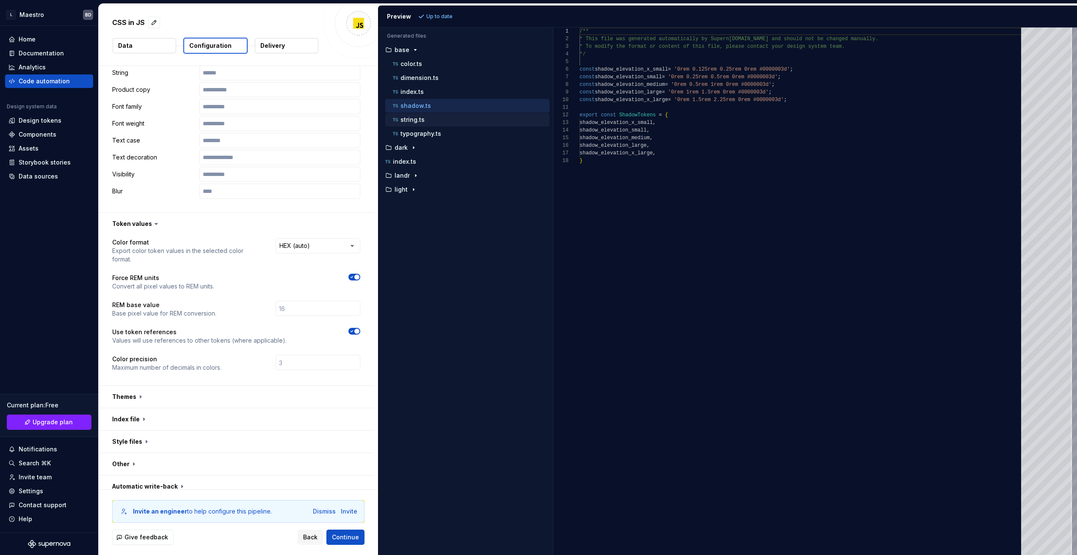
click at [431, 123] on div "string.ts" at bounding box center [470, 120] width 158 height 8
click at [434, 62] on div "color.ts" at bounding box center [470, 64] width 158 height 8
type textarea "**********"
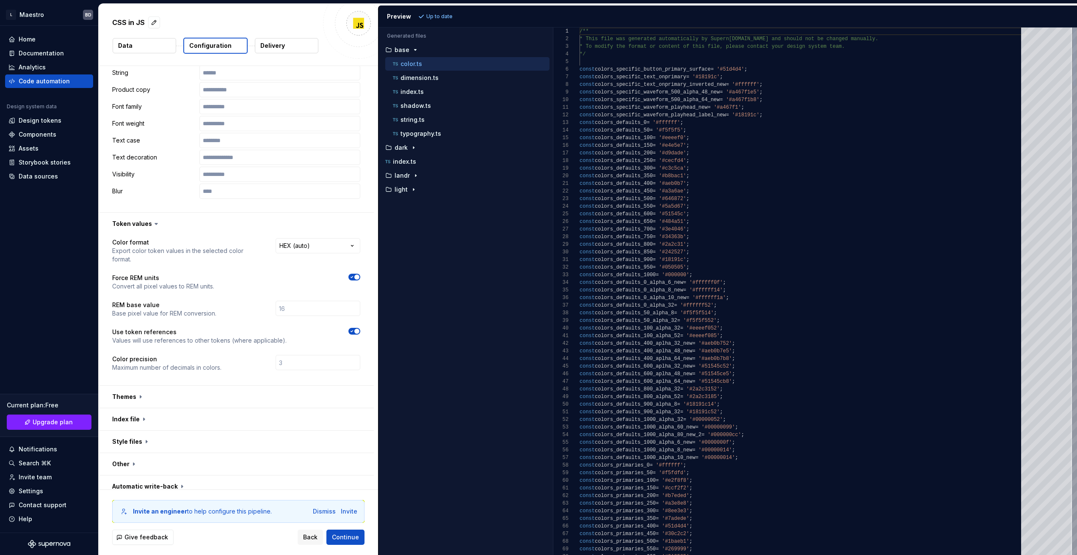
scroll to position [76, 0]
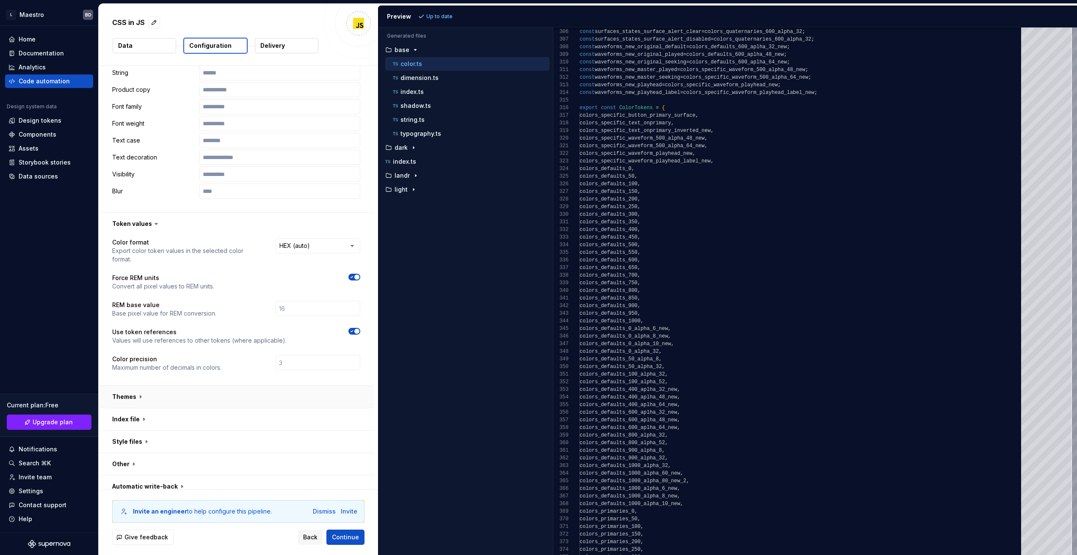
click at [135, 393] on button "button" at bounding box center [236, 397] width 275 height 22
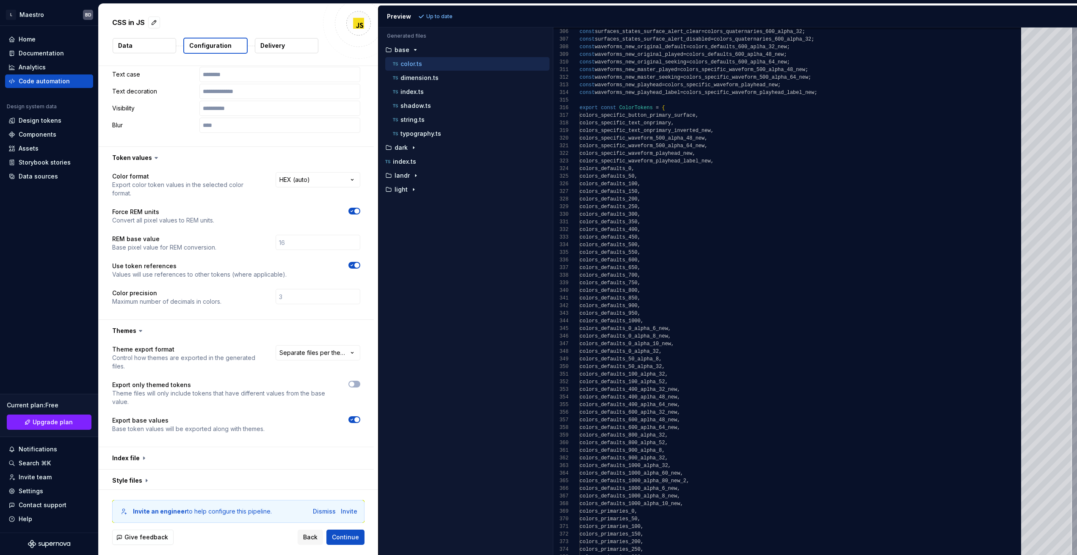
scroll to position [522, 0]
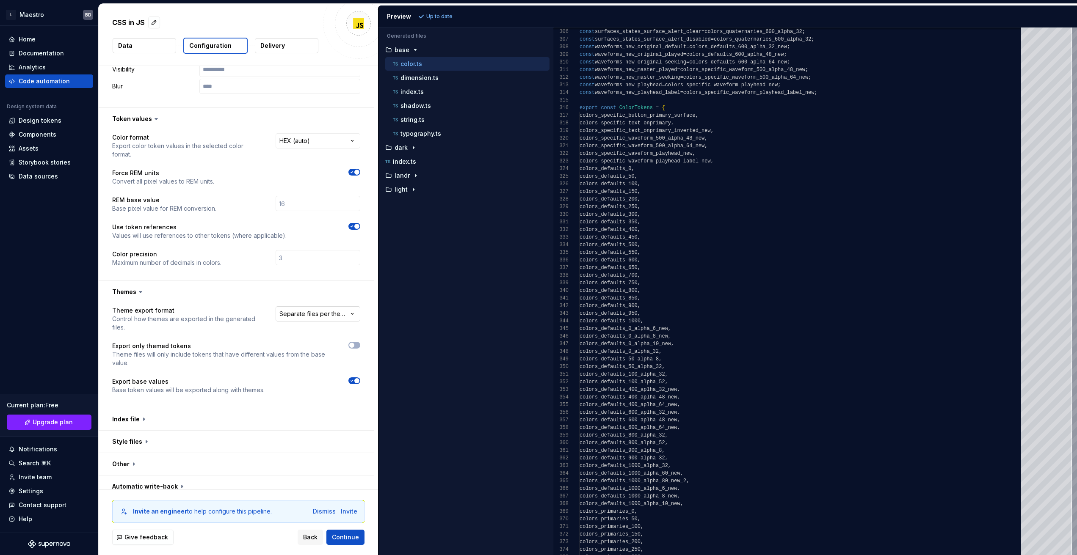
click at [326, 306] on html "**********" at bounding box center [538, 277] width 1077 height 555
click at [448, 17] on span "Refresh preview" at bounding box center [448, 16] width 42 height 7
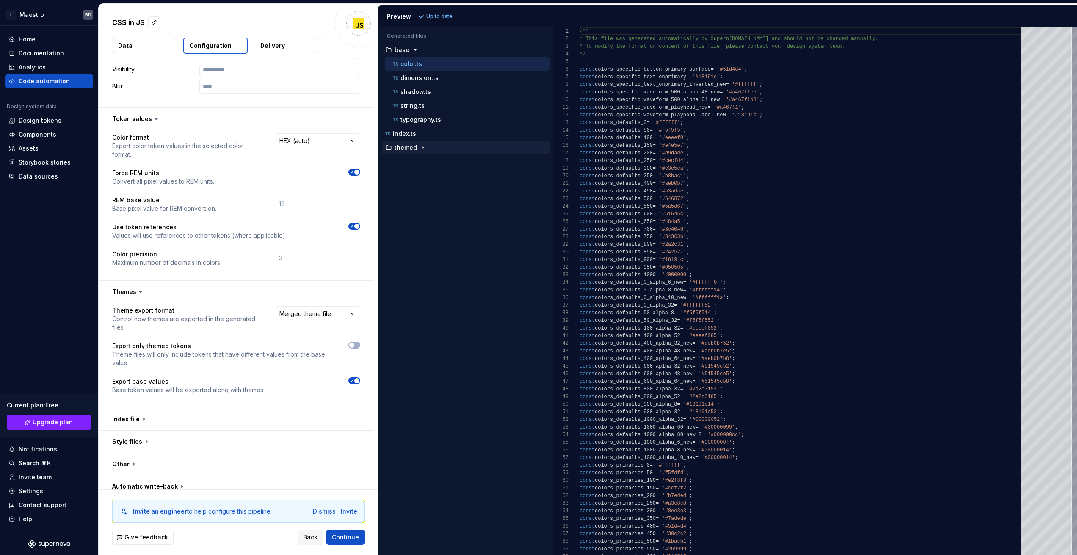
click at [409, 148] on p "themed" at bounding box center [406, 147] width 22 height 7
click at [415, 161] on p "color.ts" at bounding box center [411, 161] width 22 height 7
click at [409, 64] on p "color.ts" at bounding box center [411, 64] width 22 height 7
click at [408, 160] on p "color.ts" at bounding box center [411, 161] width 22 height 7
click at [326, 307] on html "**********" at bounding box center [538, 277] width 1077 height 555
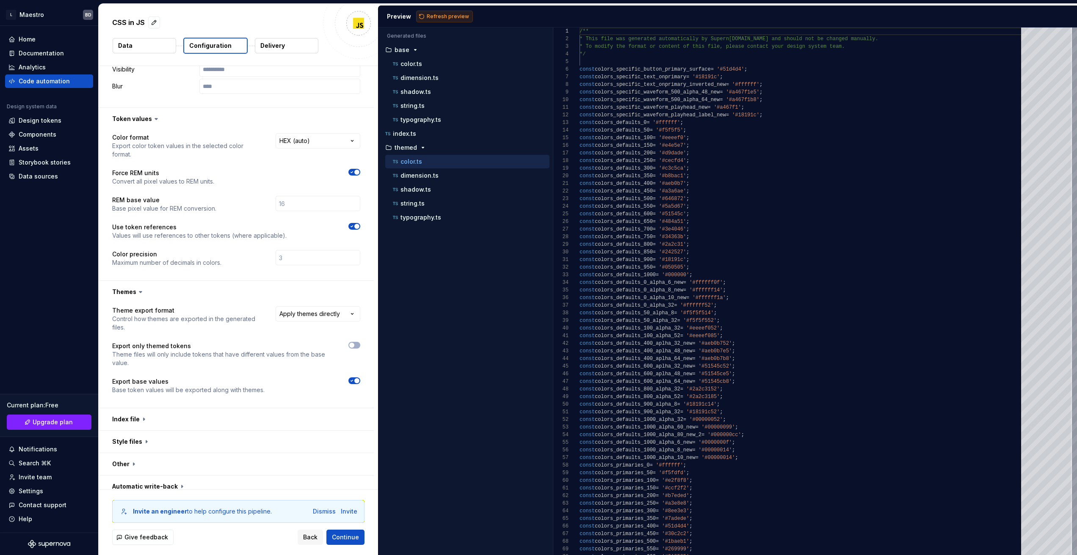
click at [443, 19] on span "Refresh preview" at bounding box center [448, 16] width 42 height 7
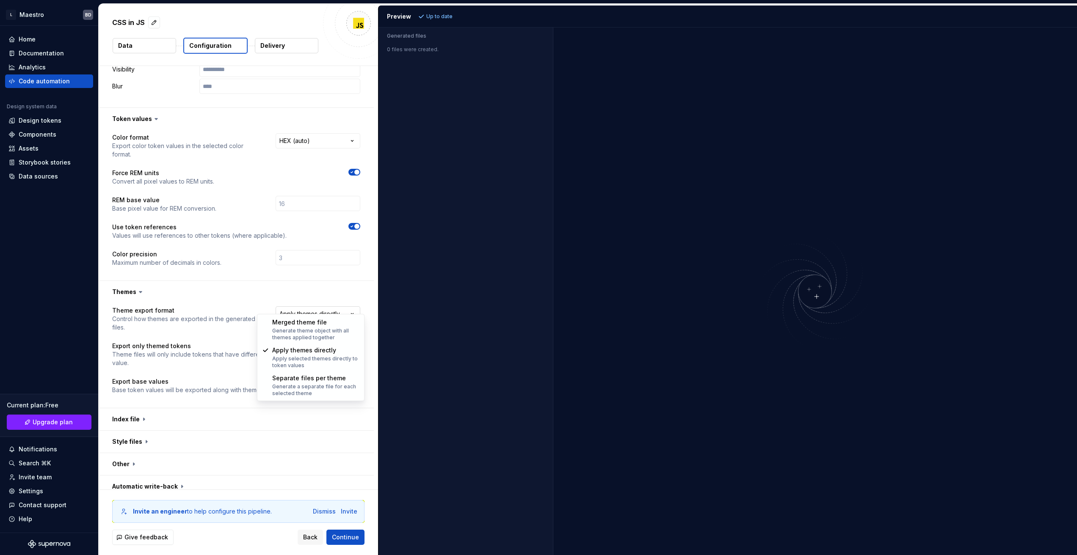
click at [335, 299] on html "**********" at bounding box center [538, 277] width 1077 height 555
select select "**********"
click at [448, 19] on span "Refresh preview" at bounding box center [448, 16] width 42 height 7
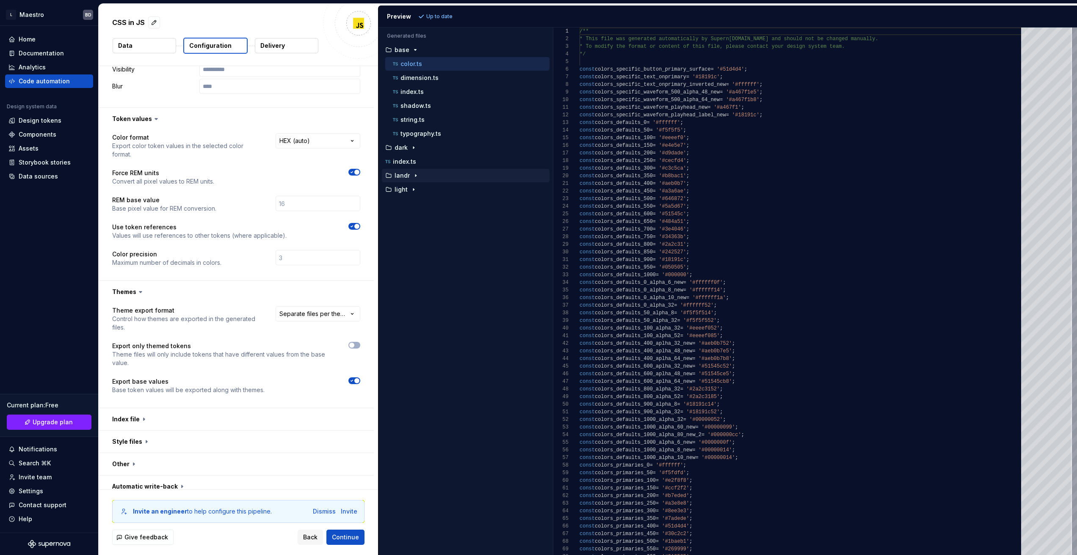
click at [433, 171] on button "landr" at bounding box center [466, 175] width 168 height 9
click at [439, 194] on button "color.ts" at bounding box center [467, 189] width 164 height 9
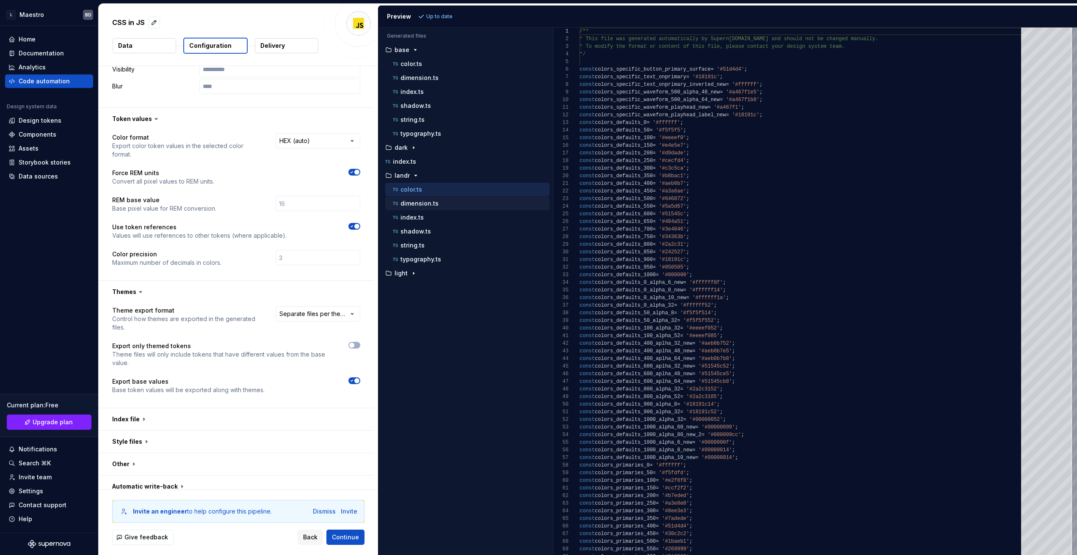
click at [444, 204] on div "dimension.ts" at bounding box center [470, 203] width 158 height 8
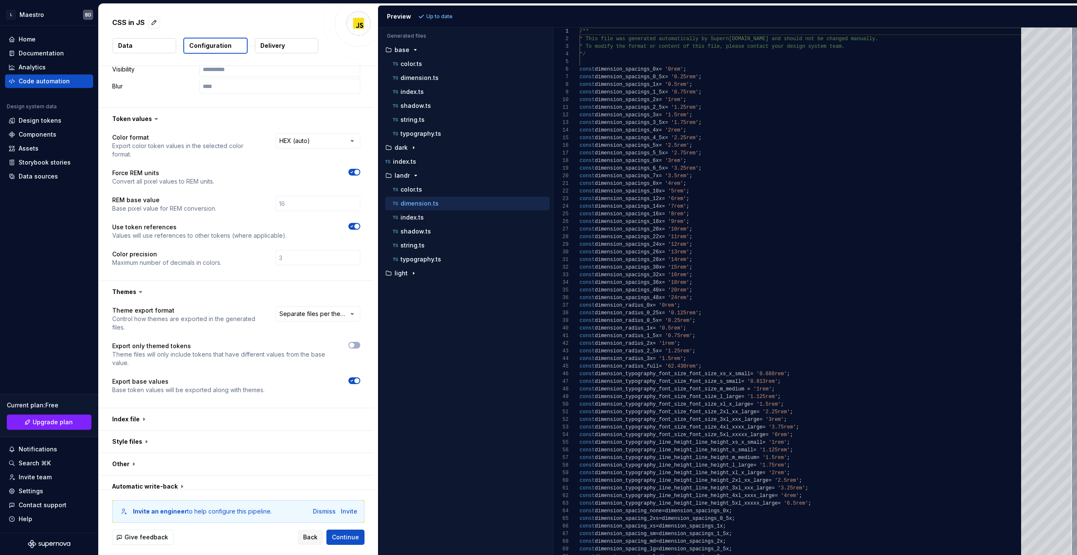
scroll to position [76, 0]
click at [437, 218] on div "index.ts" at bounding box center [470, 217] width 158 height 8
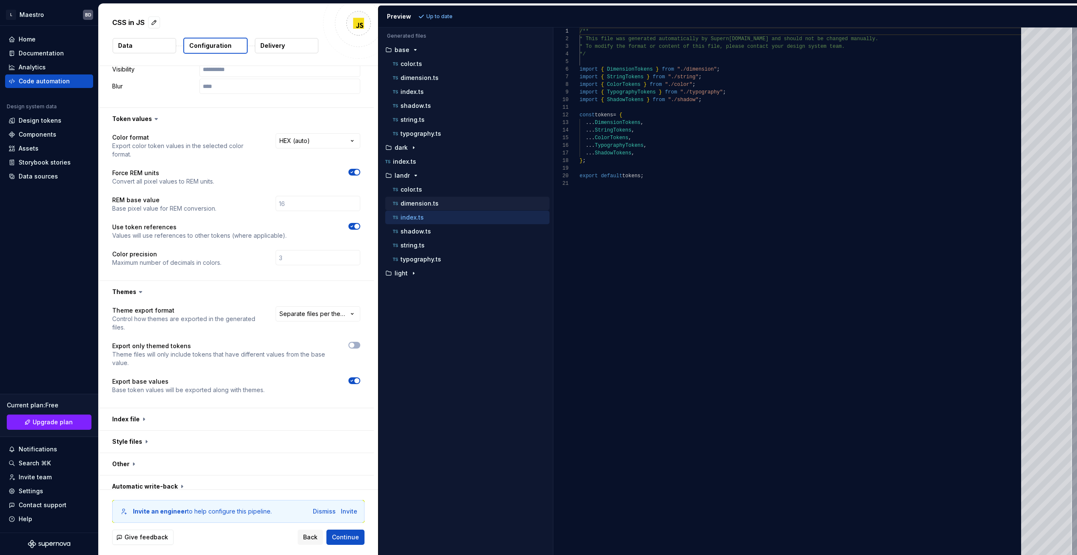
click at [438, 202] on div "dimension.ts" at bounding box center [470, 203] width 158 height 8
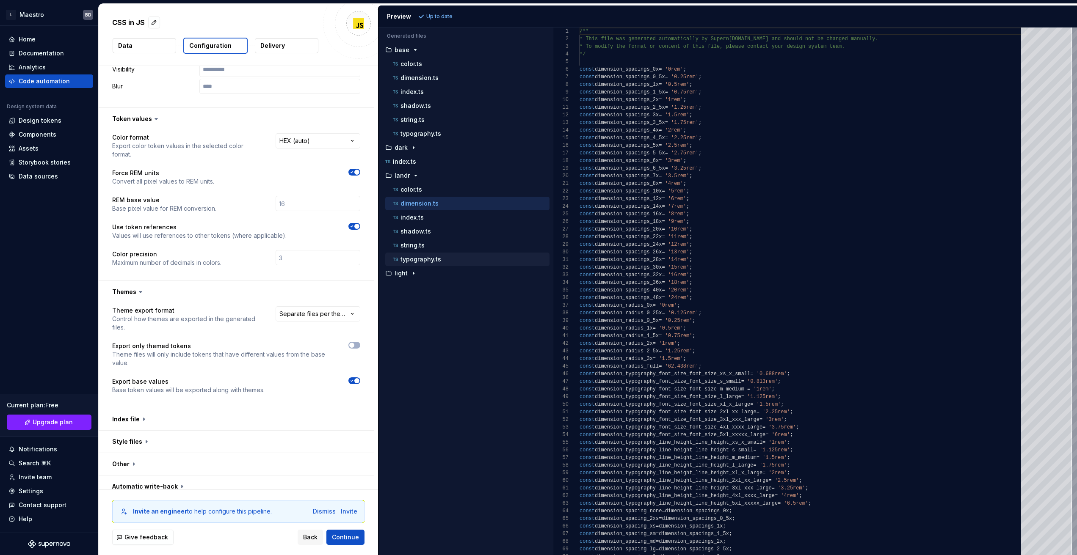
click at [450, 261] on div "typography.ts" at bounding box center [470, 259] width 158 height 8
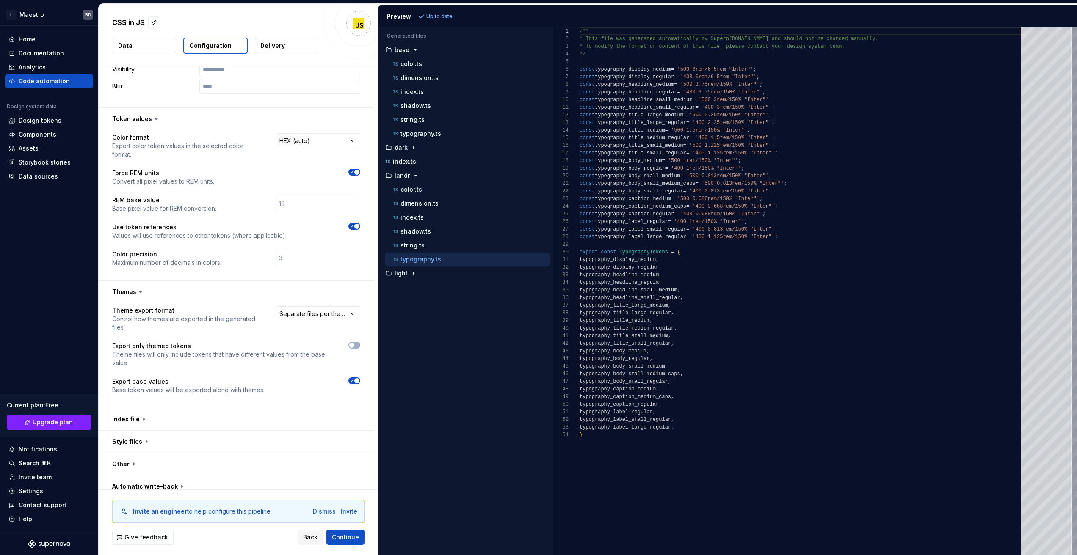
scroll to position [69, 0]
click at [433, 245] on div "string.ts" at bounding box center [470, 245] width 158 height 8
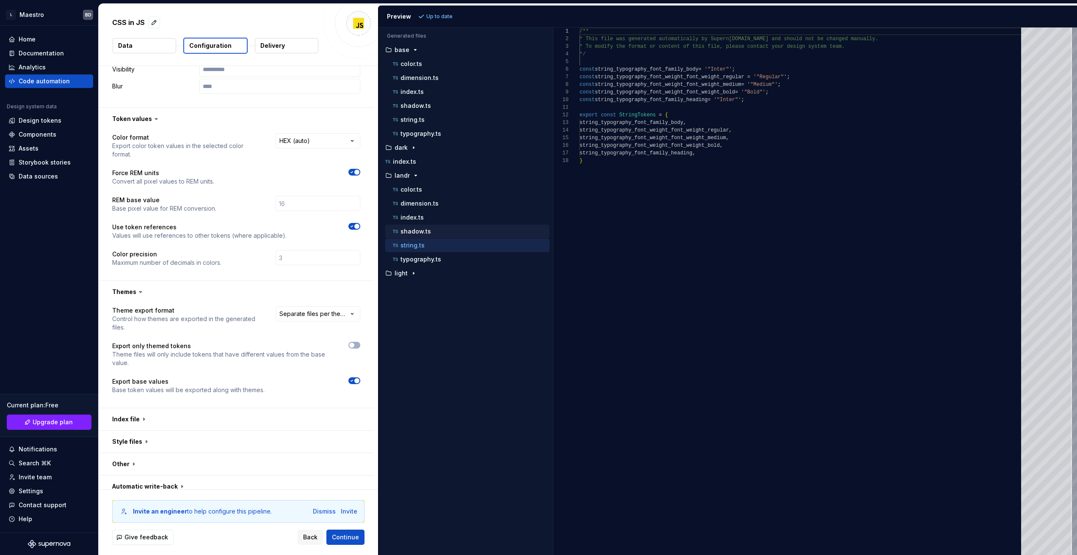
click at [446, 231] on div "shadow.ts" at bounding box center [470, 231] width 158 height 8
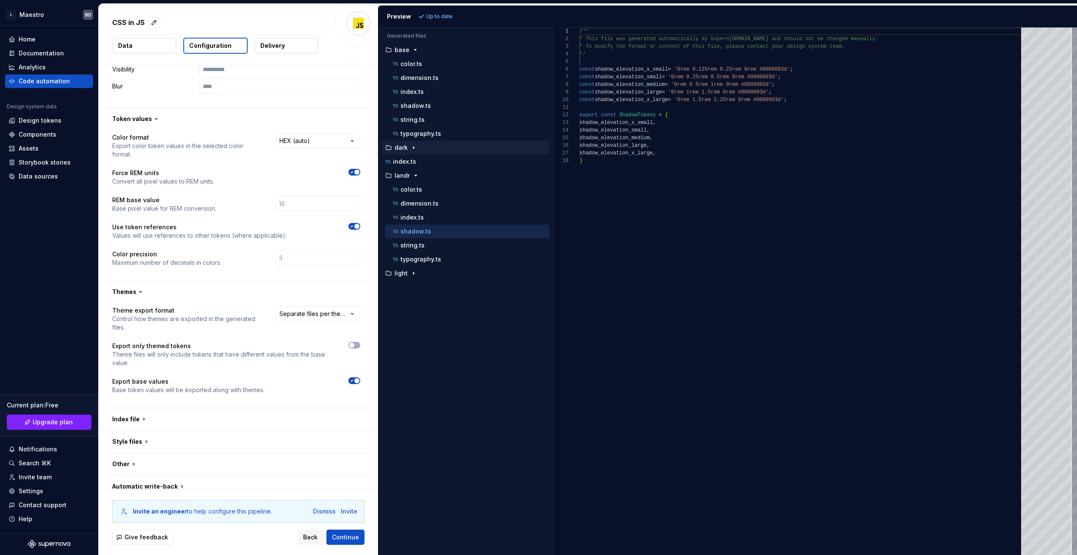
click at [429, 150] on div "dark" at bounding box center [467, 147] width 166 height 7
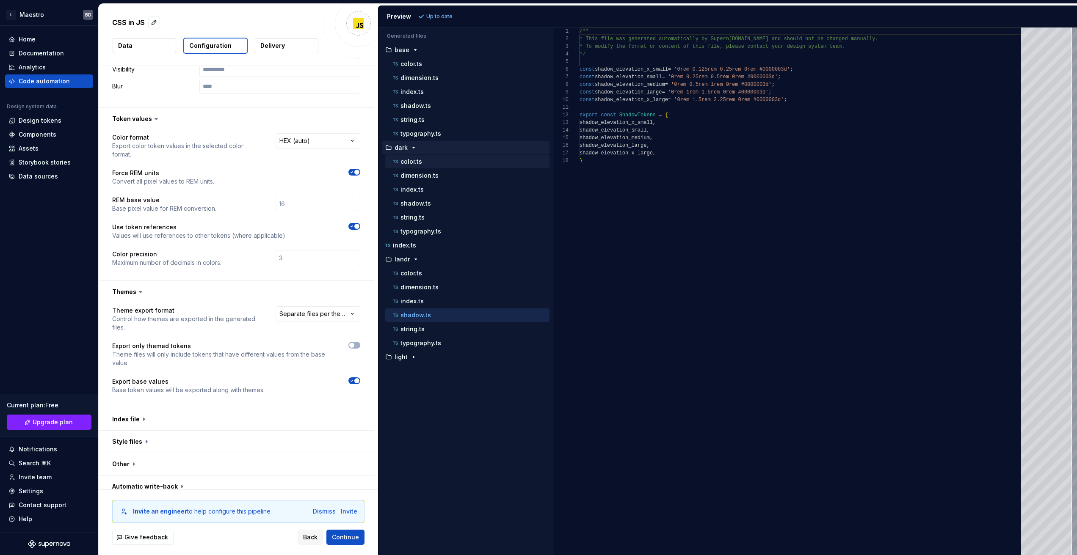
click at [431, 163] on div "color.ts" at bounding box center [470, 161] width 158 height 8
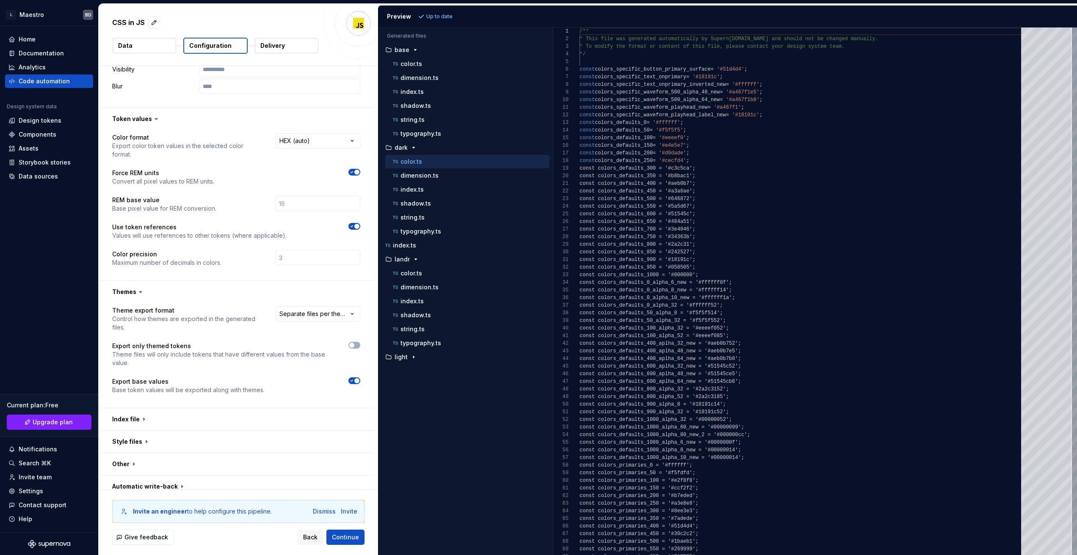
scroll to position [76, 0]
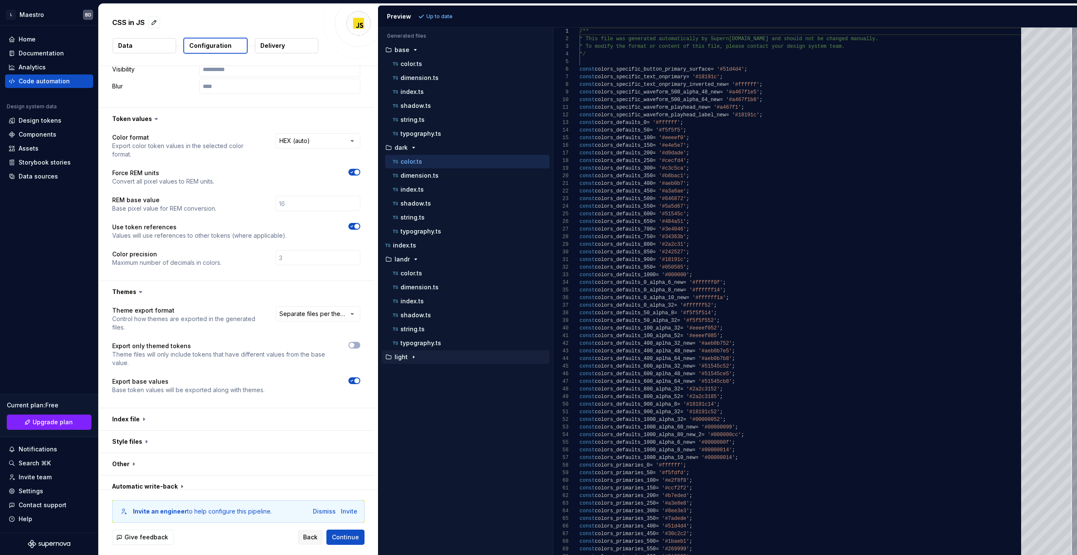
click at [423, 356] on div "light" at bounding box center [467, 357] width 166 height 7
click at [434, 372] on div "color.ts" at bounding box center [470, 371] width 158 height 8
click at [136, 412] on button "button" at bounding box center [236, 420] width 275 height 22
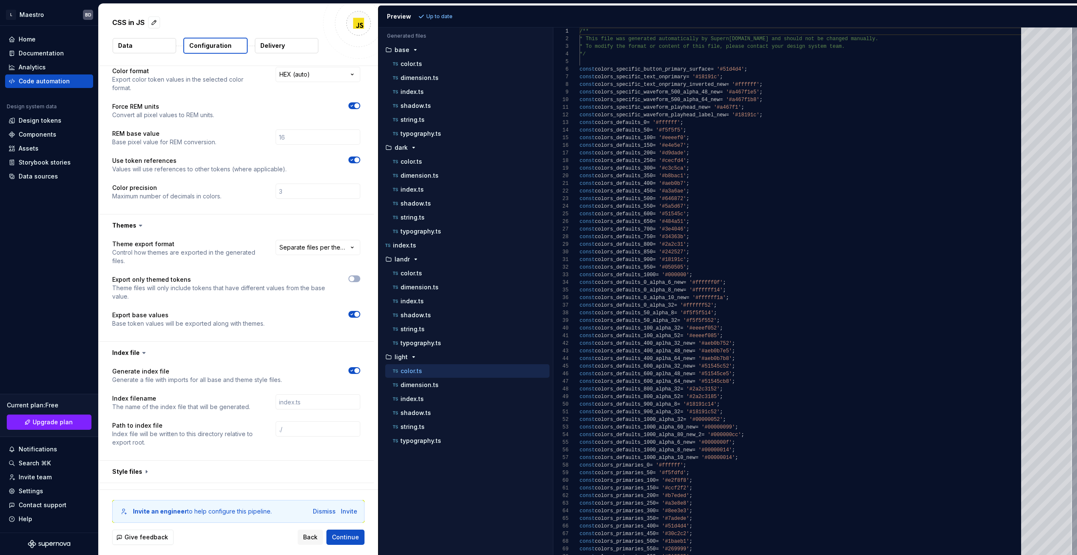
scroll to position [619, 0]
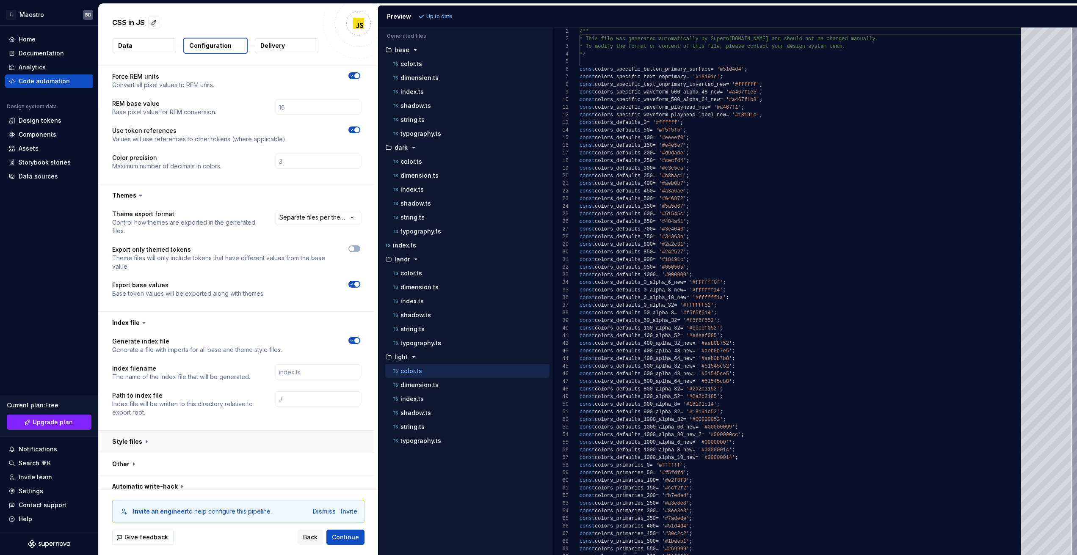
click at [137, 434] on button "button" at bounding box center [236, 442] width 275 height 22
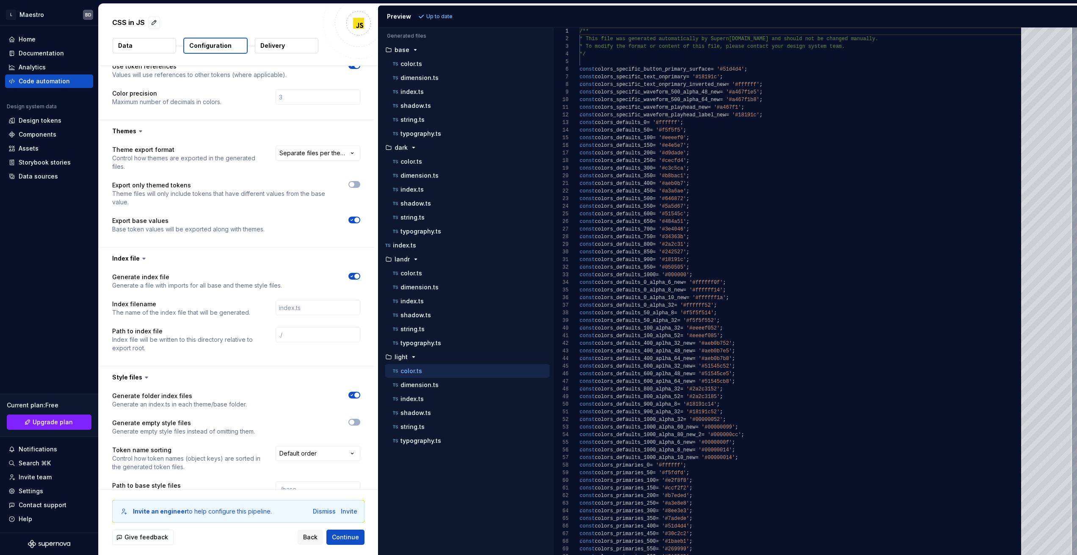
scroll to position [778, 0]
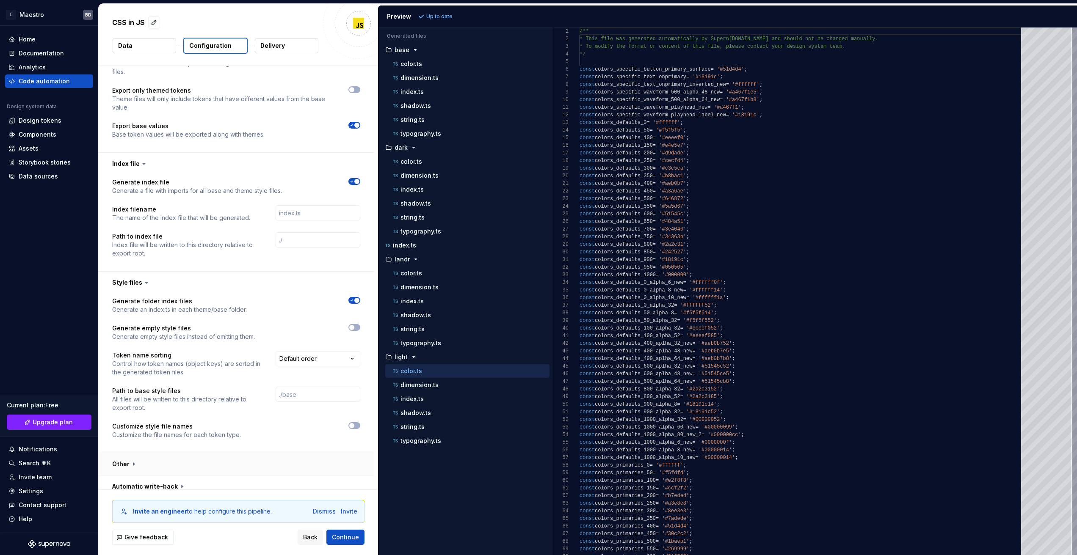
click at [137, 456] on button "button" at bounding box center [236, 464] width 275 height 22
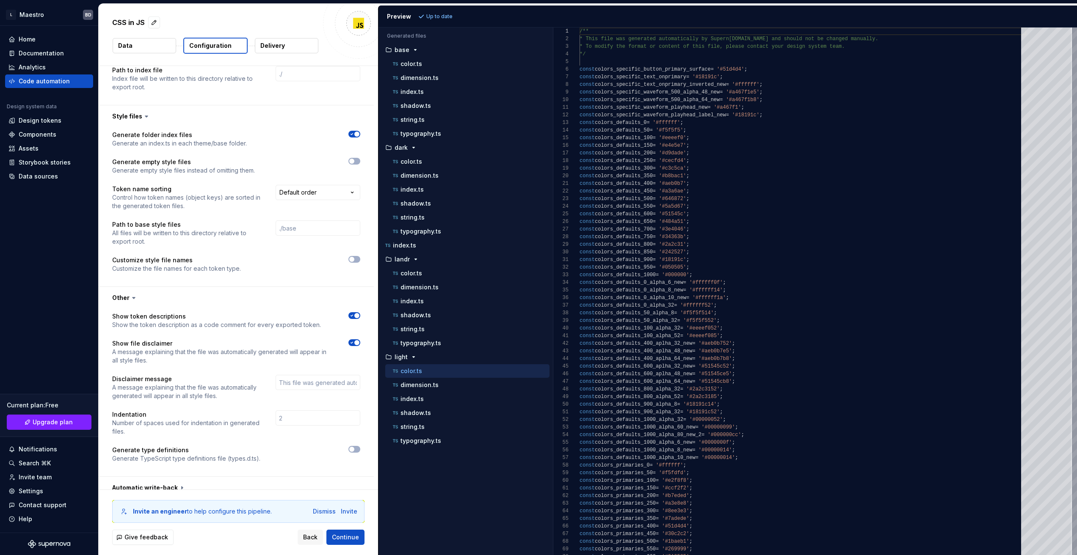
scroll to position [946, 0]
click at [354, 446] on span "button" at bounding box center [351, 448] width 5 height 5
click at [443, 13] on button "Refresh preview" at bounding box center [444, 17] width 57 height 12
click at [427, 457] on div "types.d.ts" at bounding box center [467, 455] width 166 height 8
type textarea "**********"
